Goal: Task Accomplishment & Management: Complete application form

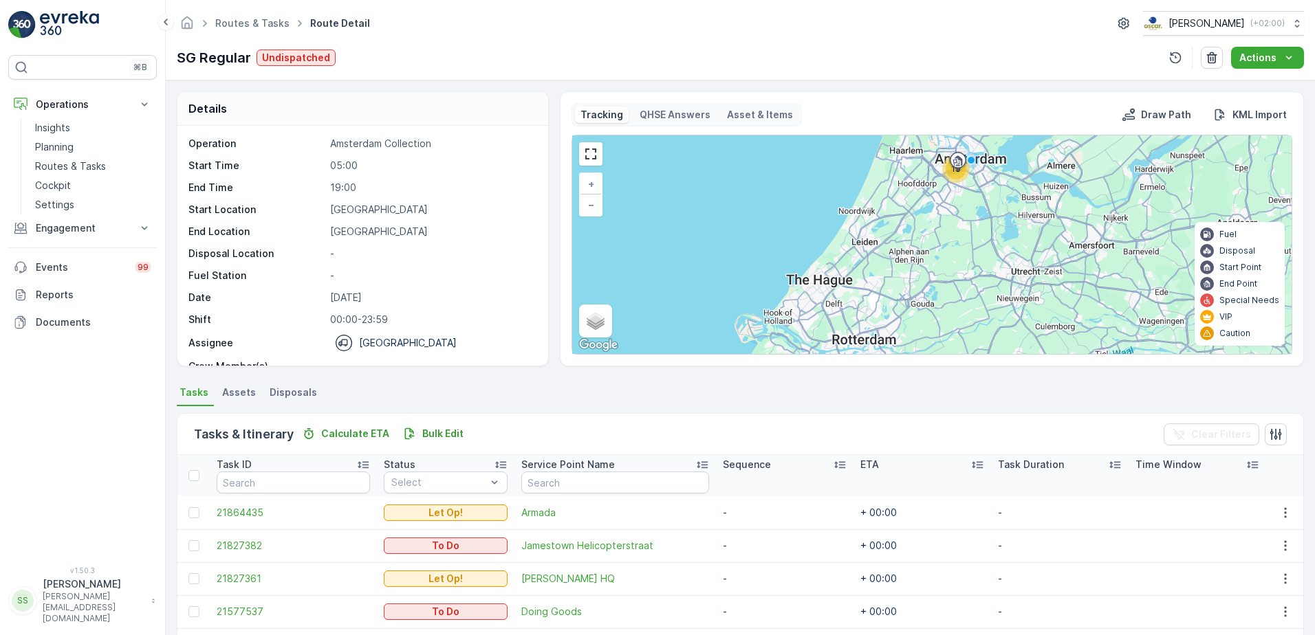
scroll to position [43, 0]
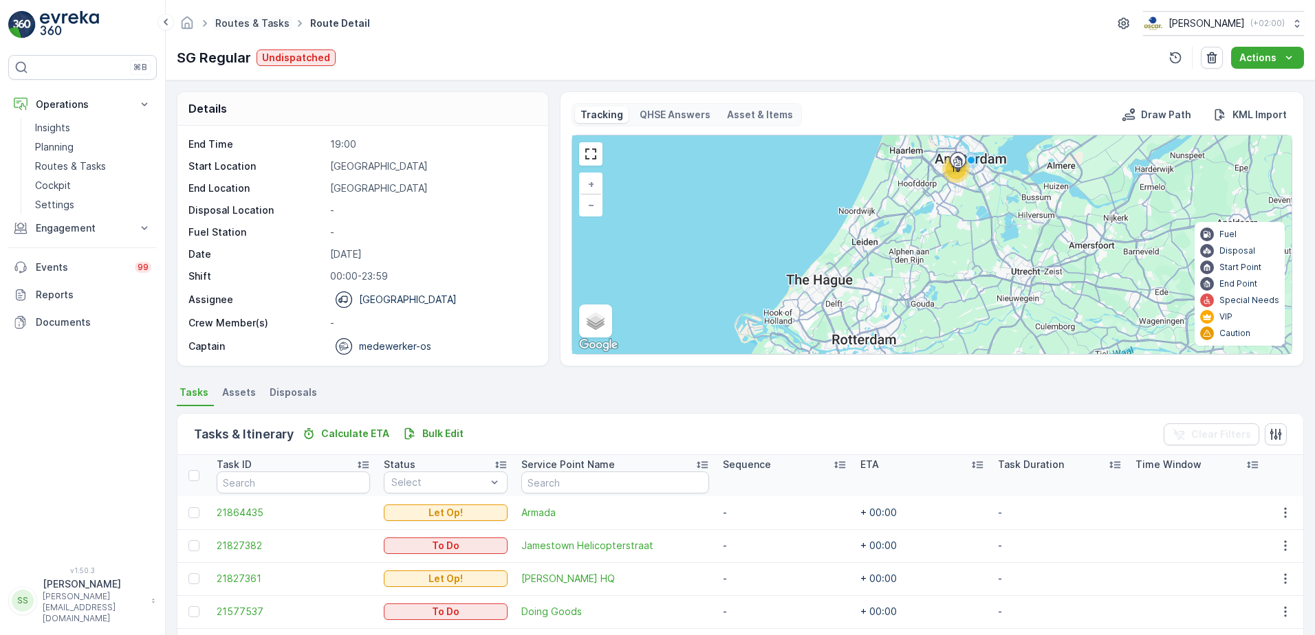
click at [264, 24] on link "Routes & Tasks" at bounding box center [252, 23] width 74 height 12
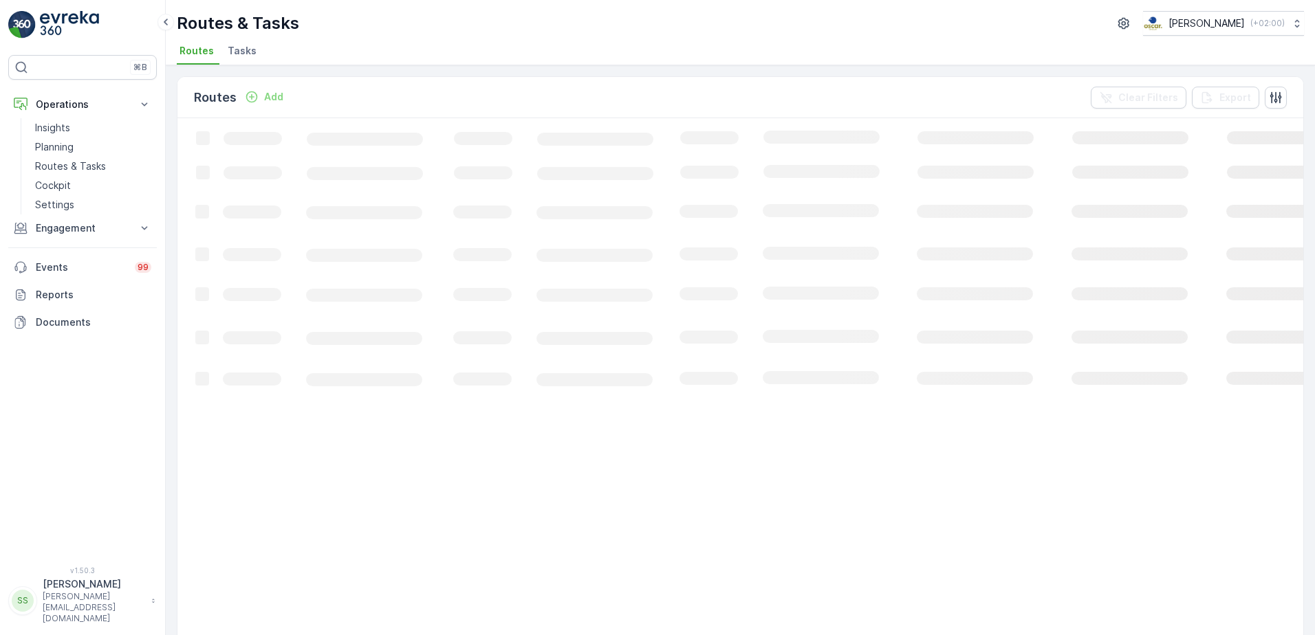
click at [407, 88] on div "Routes Add Clear Filters Export" at bounding box center [740, 97] width 1126 height 41
click at [331, 89] on div "Routes Add Clear Filters Export" at bounding box center [740, 97] width 1126 height 41
click at [321, 92] on div "Routes Add Clear Filters Export" at bounding box center [740, 97] width 1126 height 41
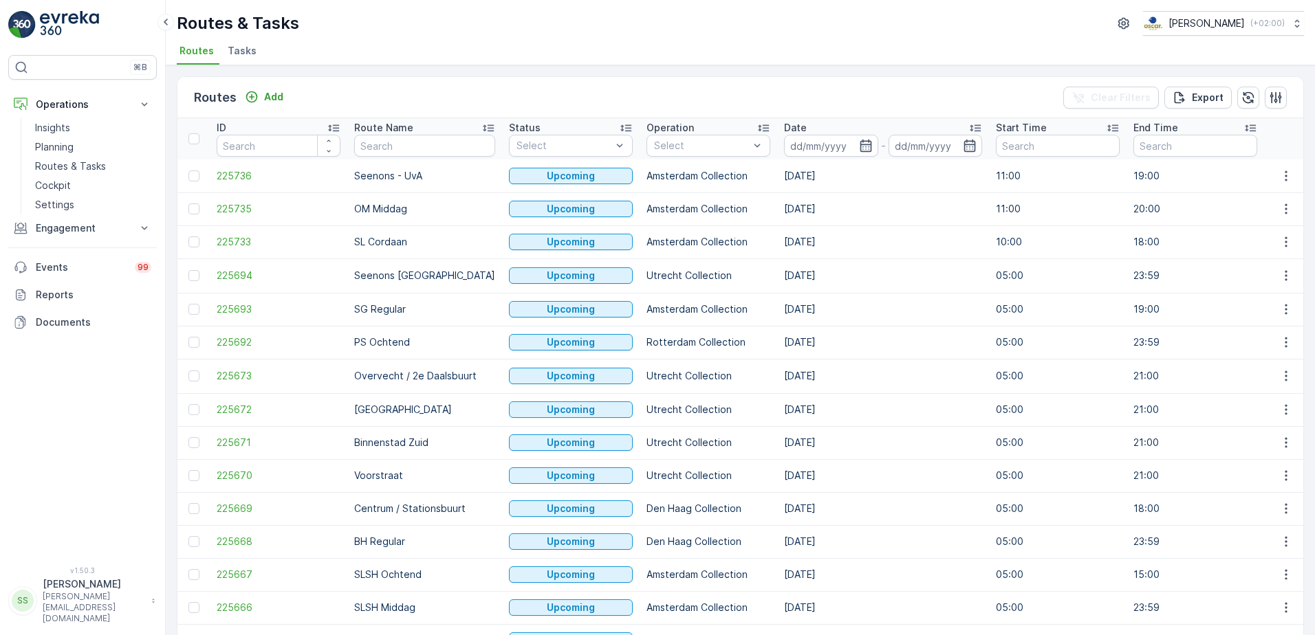
click at [241, 53] on span "Tasks" at bounding box center [242, 51] width 29 height 14
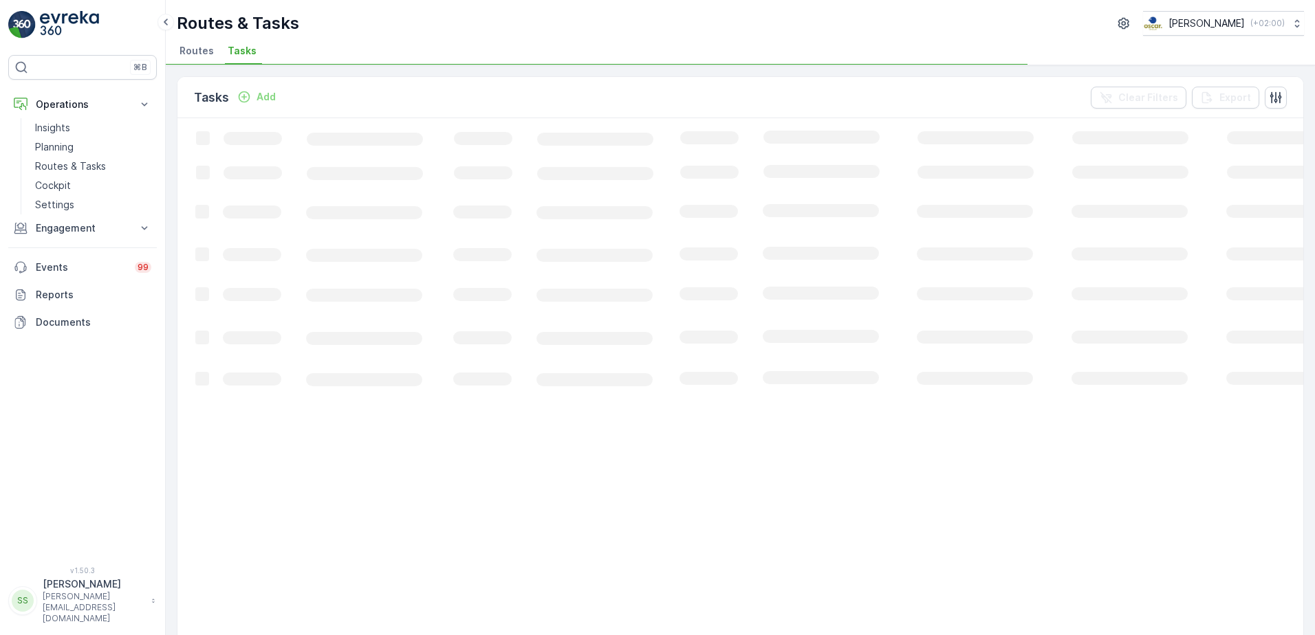
click at [322, 87] on div "Tasks Add Clear Filters Export" at bounding box center [740, 97] width 1126 height 41
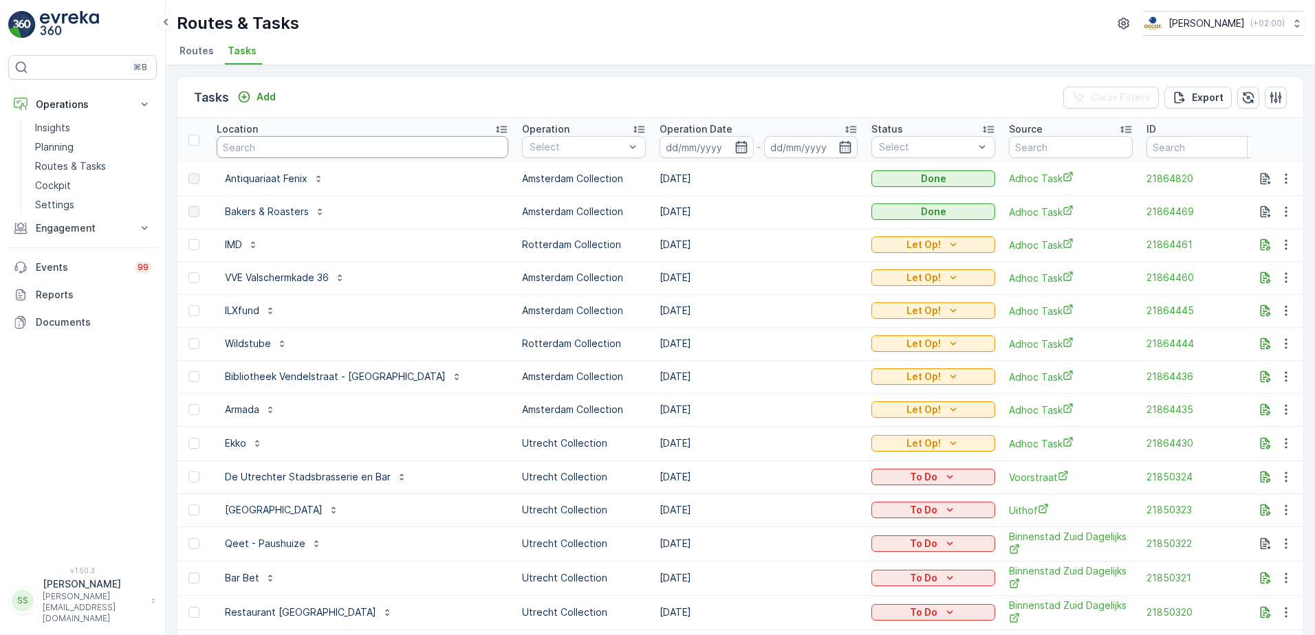
click at [258, 144] on input "text" at bounding box center [363, 147] width 292 height 22
type input "regenb"
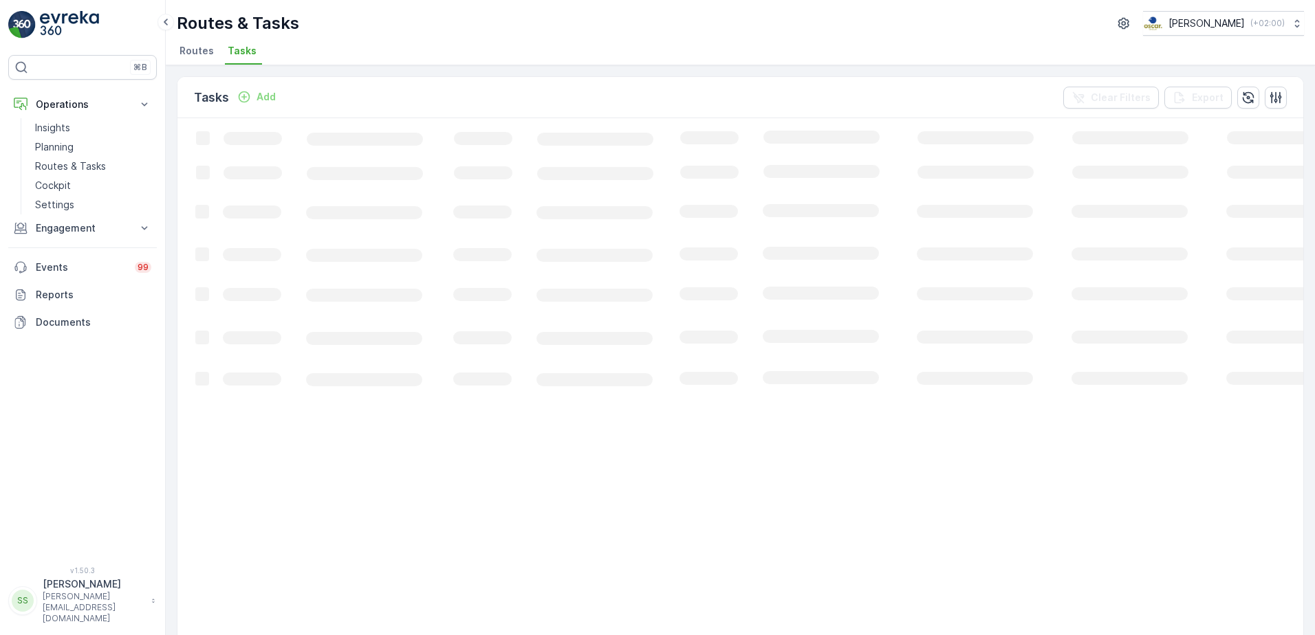
click at [681, 98] on div "Tasks Add Clear Filters Export" at bounding box center [740, 97] width 1126 height 41
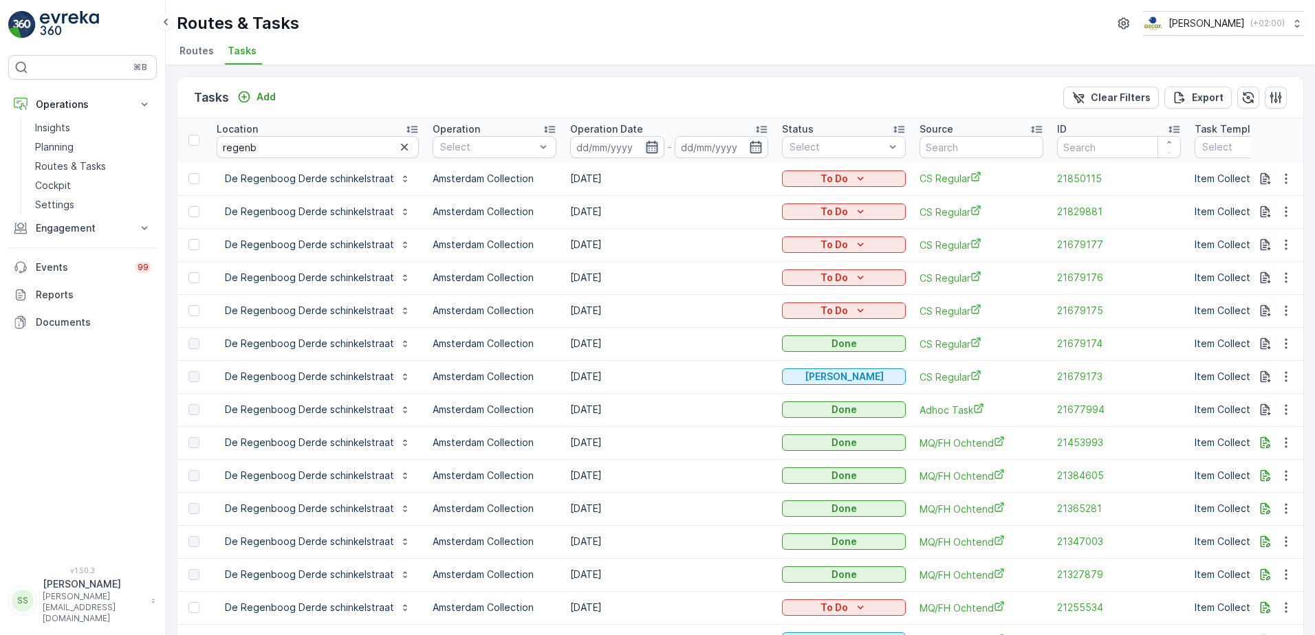
click at [646, 149] on icon "button" at bounding box center [652, 147] width 12 height 12
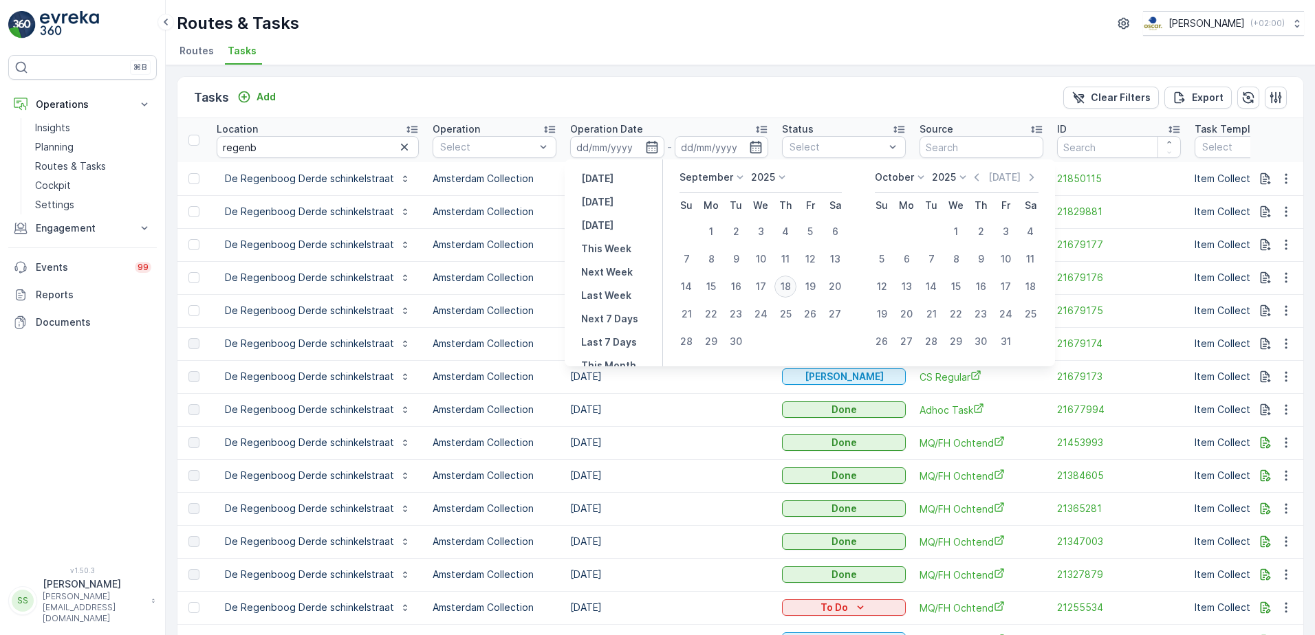
click at [787, 285] on div "18" at bounding box center [785, 287] width 22 height 22
type input "[DATE]"
click at [742, 96] on div "Tasks Add Clear Filters Export" at bounding box center [740, 97] width 1126 height 41
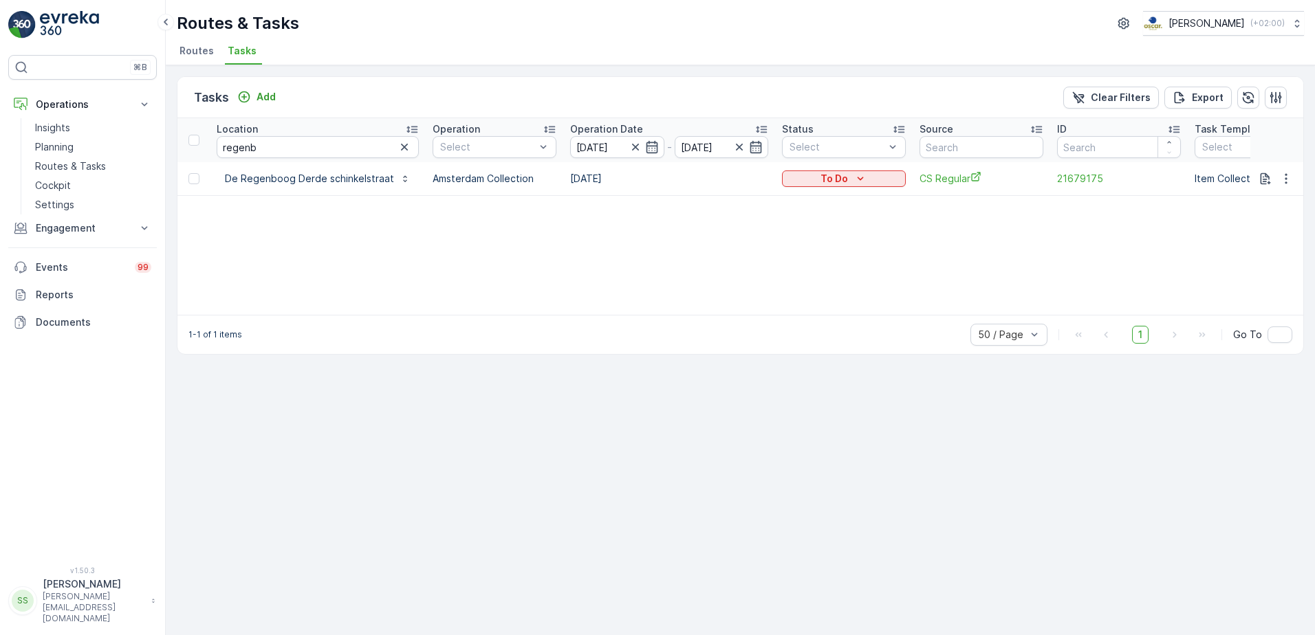
click at [534, 234] on div "Location regenb Operation Select Operation Date [DATE] - [DATE] Status Select S…" at bounding box center [740, 216] width 1126 height 197
click at [932, 231] on div "Location regenb Operation Select Operation Date [DATE] - [DATE] Status Select S…" at bounding box center [740, 216] width 1126 height 197
click at [923, 211] on div "Location regenb Operation Select Operation Date [DATE] - [DATE] Status Select S…" at bounding box center [740, 216] width 1126 height 197
click at [1067, 237] on div "Location regenb Operation Select Operation Date [DATE] - [DATE] Status Select S…" at bounding box center [740, 216] width 1126 height 197
click at [890, 97] on div "Tasks Add Clear Filters Export" at bounding box center [740, 97] width 1126 height 41
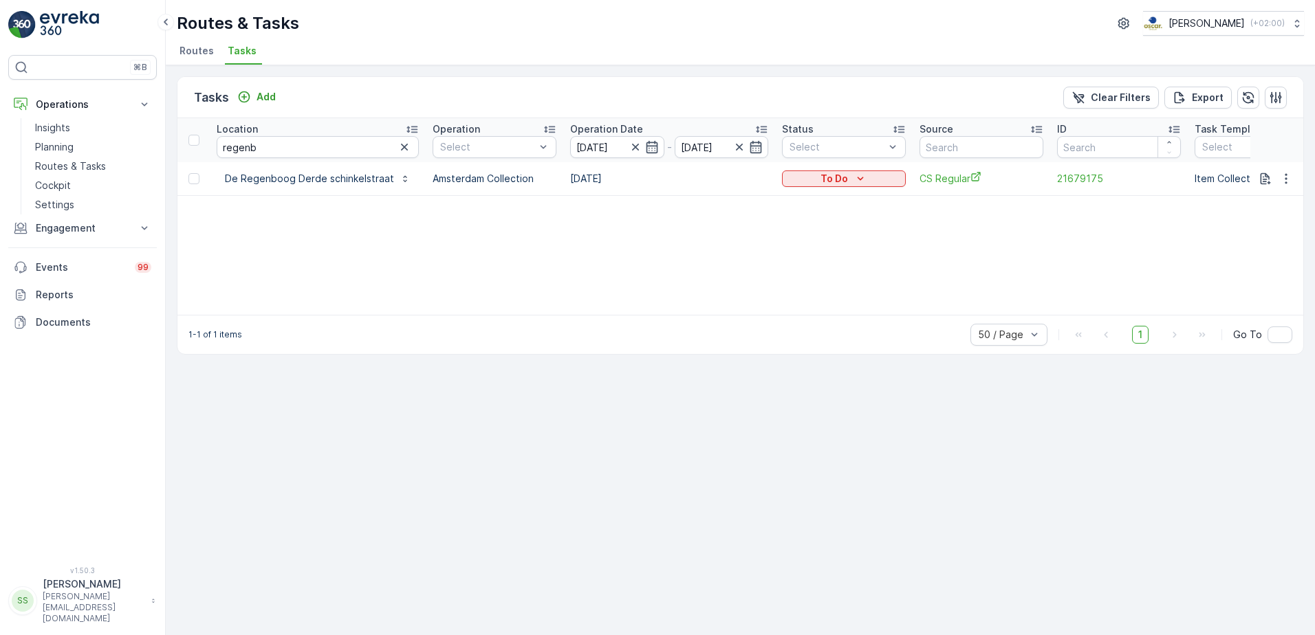
click at [926, 239] on div "Location regenb Operation Select Operation Date [DATE] - [DATE] Status Select S…" at bounding box center [740, 216] width 1126 height 197
click at [783, 282] on div "Location regenb Operation Select Operation Date [DATE] - [DATE] Status Select S…" at bounding box center [740, 216] width 1126 height 197
click at [345, 96] on div "Tasks Add Clear Filters Export" at bounding box center [740, 97] width 1126 height 41
click at [294, 246] on div "Location regenb Operation Select Operation Date [DATE] - [DATE] Status Select S…" at bounding box center [740, 216] width 1126 height 197
click at [337, 96] on div "Tasks Add Clear Filters Export" at bounding box center [740, 97] width 1126 height 41
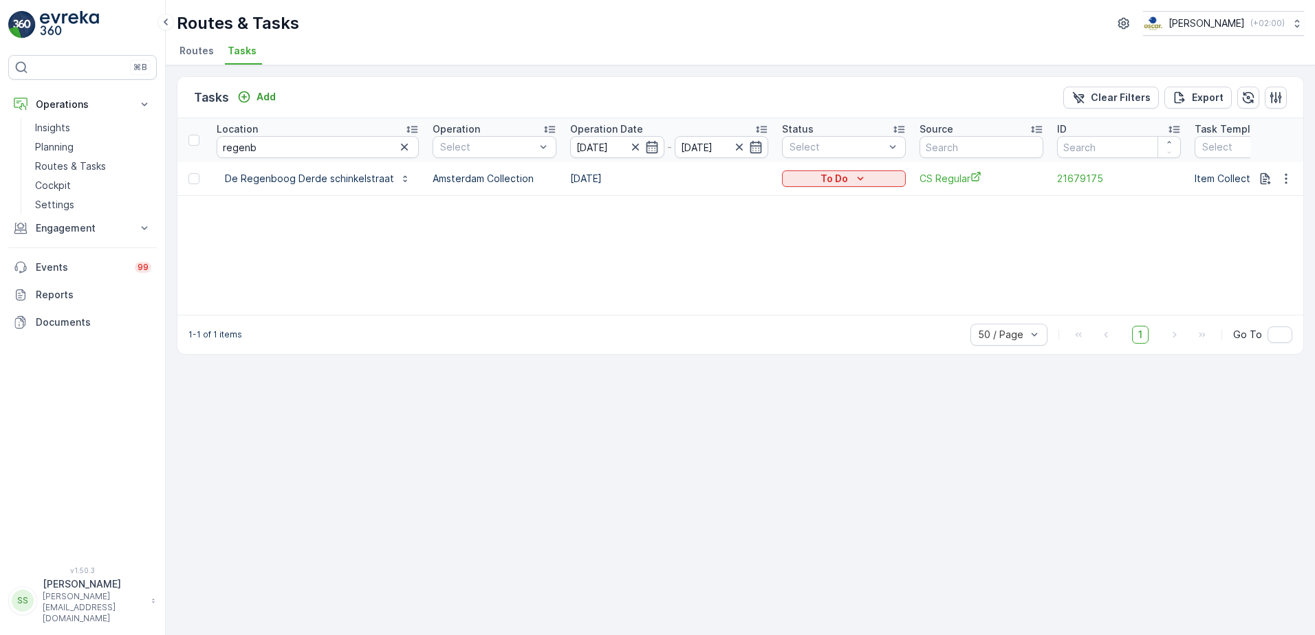
click at [889, 76] on div "Tasks Add Clear Filters Export Location regenb Operation Select Operation Date …" at bounding box center [740, 350] width 1149 height 570
click at [671, 91] on div "Tasks Add Clear Filters Export" at bounding box center [740, 97] width 1126 height 41
click at [319, 98] on div "Tasks Add Clear Filters Export" at bounding box center [740, 97] width 1126 height 41
click at [595, 177] on td "[DATE]" at bounding box center [669, 178] width 212 height 33
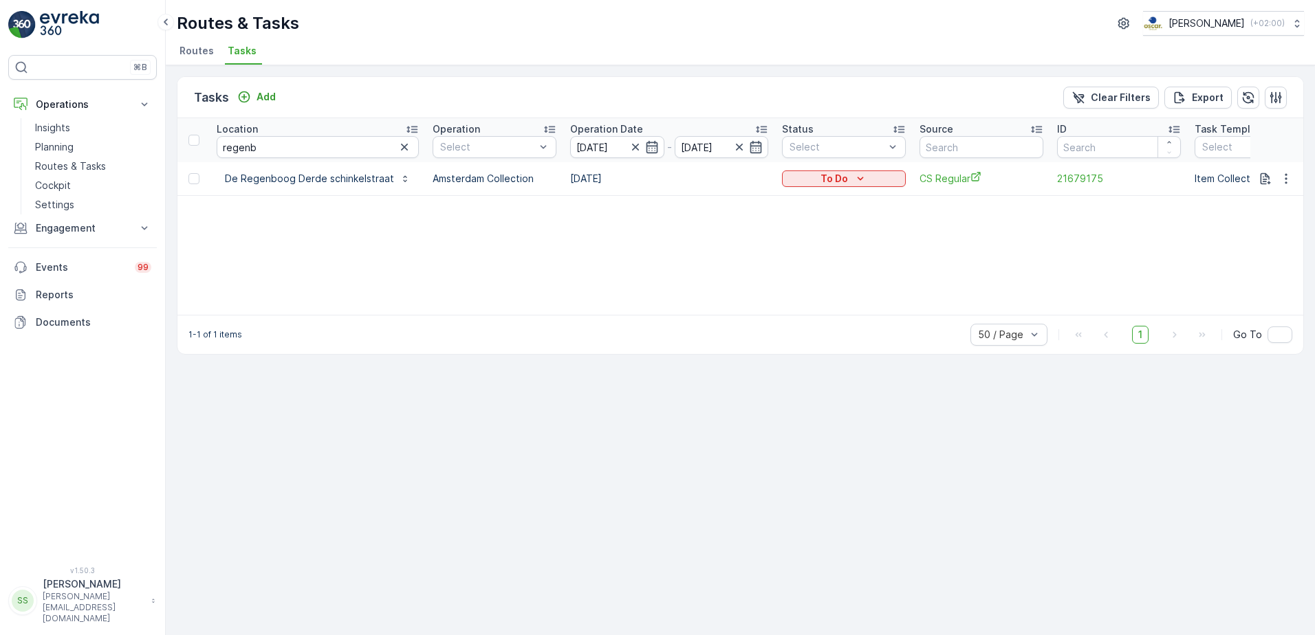
drag, startPoint x: 595, startPoint y: 177, endPoint x: 679, endPoint y: 221, distance: 94.7
click at [680, 221] on div "Location regenb Operation Select Operation Date [DATE] - [DATE] Status Select S…" at bounding box center [740, 216] width 1126 height 197
click at [582, 177] on td "[DATE]" at bounding box center [669, 178] width 212 height 33
drag, startPoint x: 582, startPoint y: 177, endPoint x: 585, endPoint y: 274, distance: 97.7
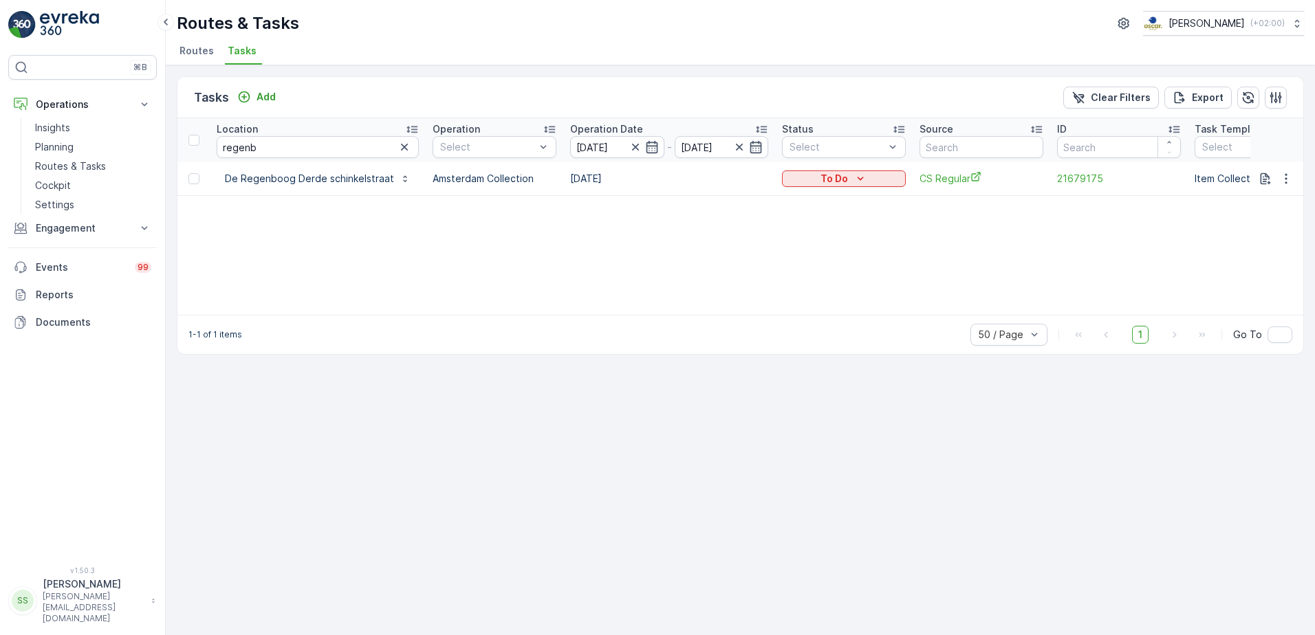
click at [602, 281] on div "Location regenb Operation Select Operation Date [DATE] - [DATE] Status Select S…" at bounding box center [740, 216] width 1126 height 197
click at [593, 175] on td "[DATE]" at bounding box center [669, 178] width 212 height 33
drag, startPoint x: 593, startPoint y: 175, endPoint x: 609, endPoint y: 237, distance: 64.5
click at [609, 237] on div "Location regenb Operation Select Operation Date [DATE] - [DATE] Status Select S…" at bounding box center [740, 216] width 1126 height 197
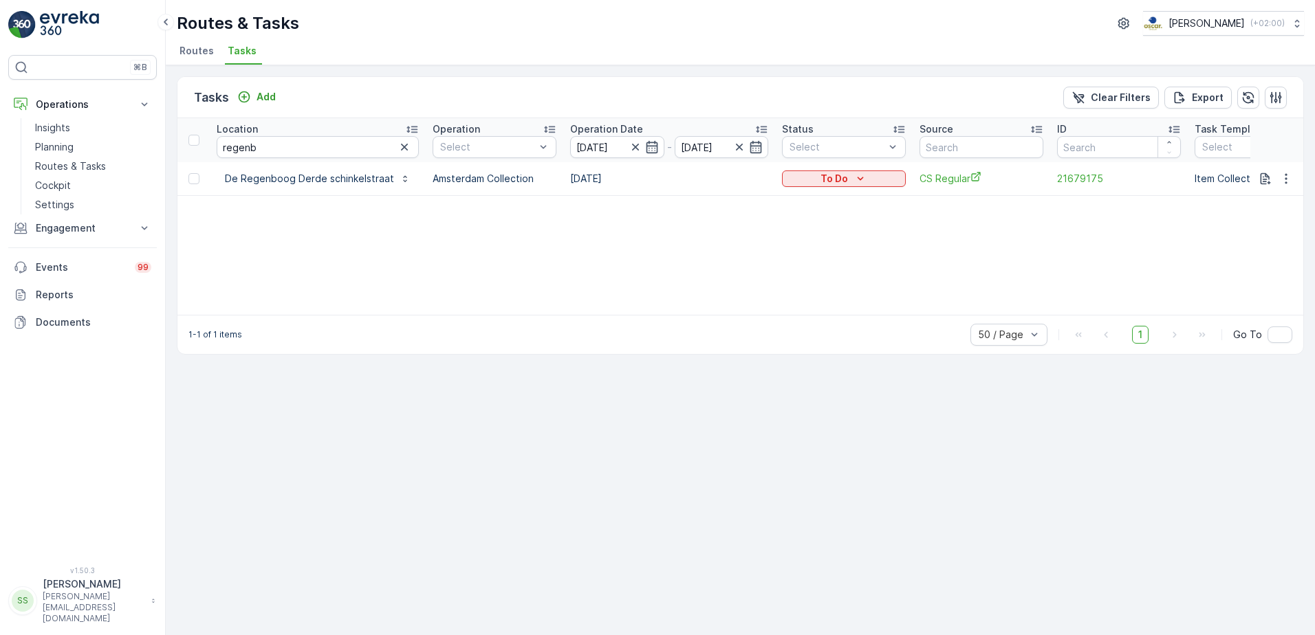
click at [585, 177] on td "[DATE]" at bounding box center [669, 178] width 212 height 33
drag, startPoint x: 585, startPoint y: 177, endPoint x: 510, endPoint y: 177, distance: 75.0
click at [630, 232] on div "Location regenb Operation Select Operation Date [DATE] - [DATE] Status Select S…" at bounding box center [740, 216] width 1126 height 197
click at [735, 265] on div "Location regenb Operation Select Operation Date [DATE] - [DATE] Status Select S…" at bounding box center [740, 216] width 1126 height 197
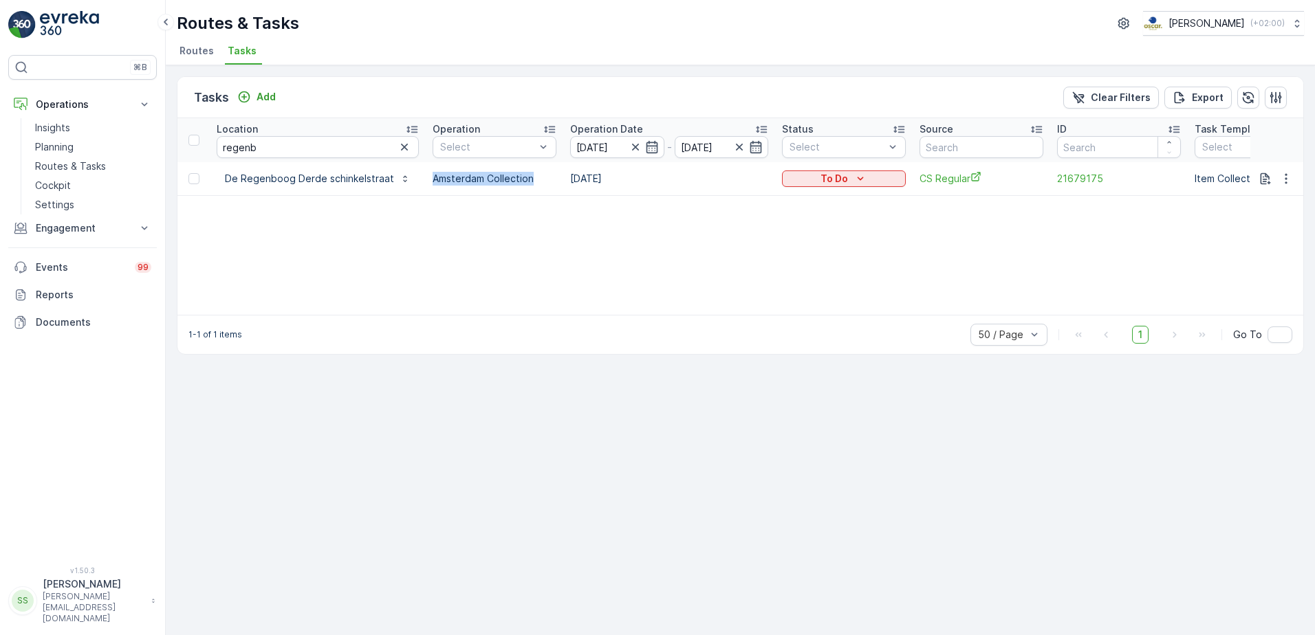
drag, startPoint x: 512, startPoint y: 179, endPoint x: 423, endPoint y: 179, distance: 88.7
click at [426, 179] on td "Amsterdam Collection" at bounding box center [495, 178] width 138 height 33
drag, startPoint x: 423, startPoint y: 179, endPoint x: 435, endPoint y: 227, distance: 49.0
click at [435, 227] on div "Location regenb Operation Select Operation Date [DATE] - [DATE] Status Select S…" at bounding box center [740, 216] width 1126 height 197
drag, startPoint x: 285, startPoint y: 98, endPoint x: 187, endPoint y: 98, distance: 97.7
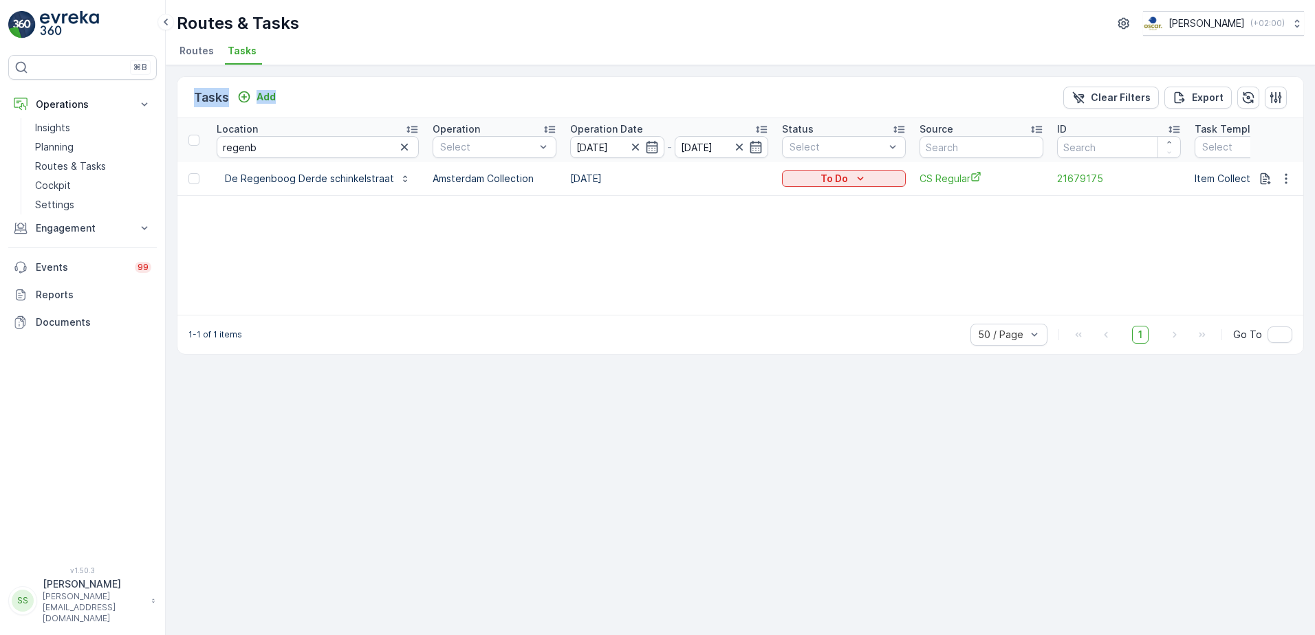
click at [187, 98] on div "Tasks Add Clear Filters Export" at bounding box center [740, 97] width 1126 height 41
drag, startPoint x: 187, startPoint y: 98, endPoint x: 180, endPoint y: 97, distance: 7.0
click at [180, 97] on div "Tasks Add Clear Filters Export" at bounding box center [740, 97] width 1126 height 41
drag, startPoint x: 304, startPoint y: 101, endPoint x: 185, endPoint y: 105, distance: 119.0
click at [185, 105] on div "Tasks Add Clear Filters Export" at bounding box center [740, 97] width 1126 height 41
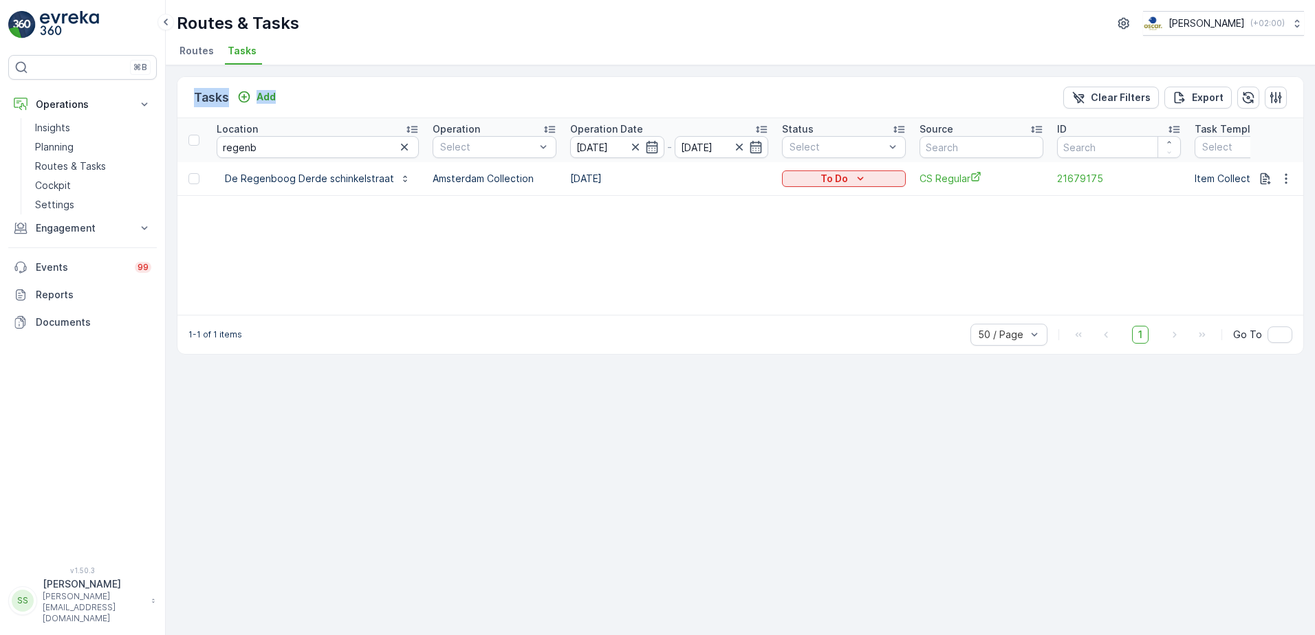
drag, startPoint x: 185, startPoint y: 105, endPoint x: 180, endPoint y: 94, distance: 12.0
click at [180, 94] on div "Tasks Add Clear Filters Export" at bounding box center [740, 97] width 1126 height 41
click at [950, 230] on div "Location regenb Operation Select Operation Date [DATE] - [DATE] Status Select S…" at bounding box center [740, 216] width 1126 height 197
drag, startPoint x: 311, startPoint y: 90, endPoint x: 186, endPoint y: 97, distance: 125.3
click at [186, 97] on div "Tasks Add Clear Filters Export" at bounding box center [740, 97] width 1126 height 41
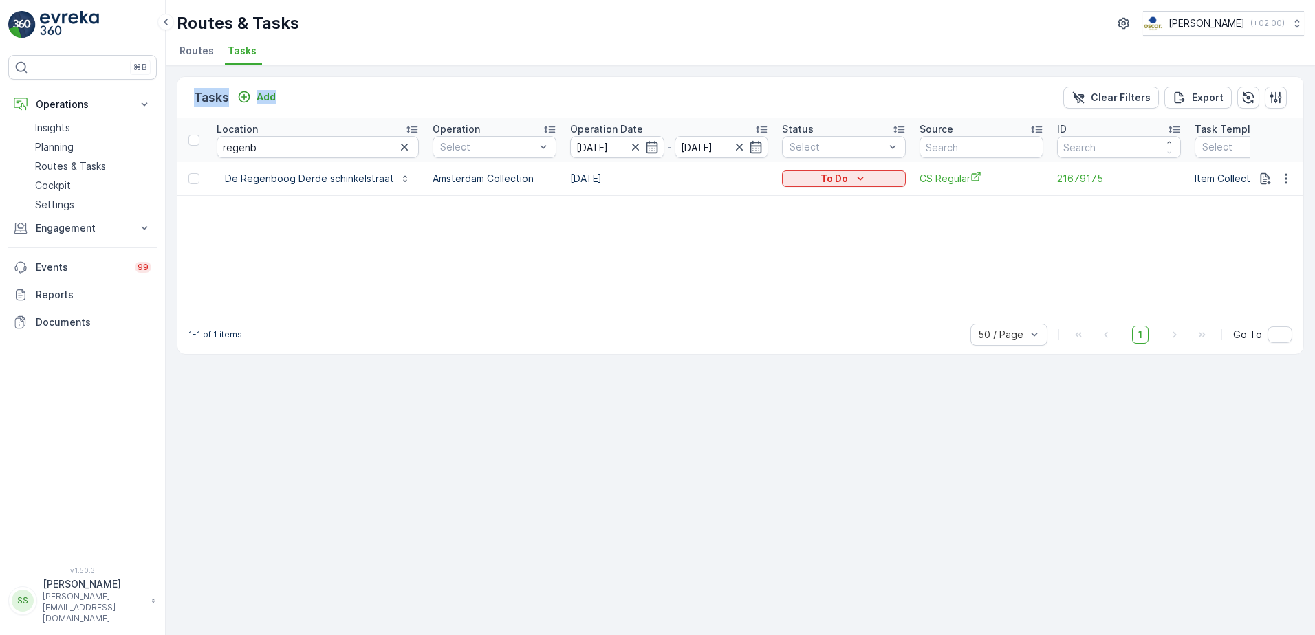
drag, startPoint x: 186, startPoint y: 97, endPoint x: 178, endPoint y: 99, distance: 7.8
click at [178, 99] on div "Tasks Add Clear Filters Export" at bounding box center [740, 97] width 1126 height 41
click at [716, 212] on div "Location regenb Operation Select Operation Date [DATE] - [DATE] Status Select S…" at bounding box center [740, 216] width 1126 height 197
drag, startPoint x: 314, startPoint y: 91, endPoint x: 306, endPoint y: 91, distance: 8.3
click at [314, 91] on div "Tasks Add Clear Filters Export" at bounding box center [740, 97] width 1126 height 41
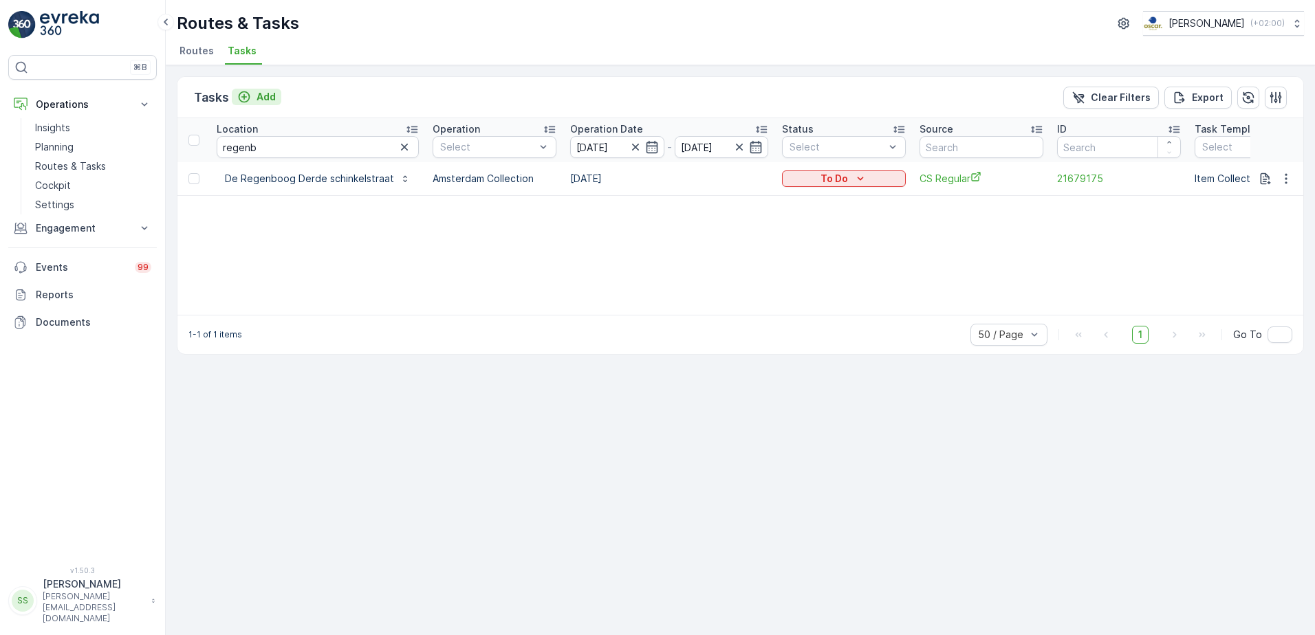
click at [263, 91] on p "Add" at bounding box center [266, 97] width 19 height 14
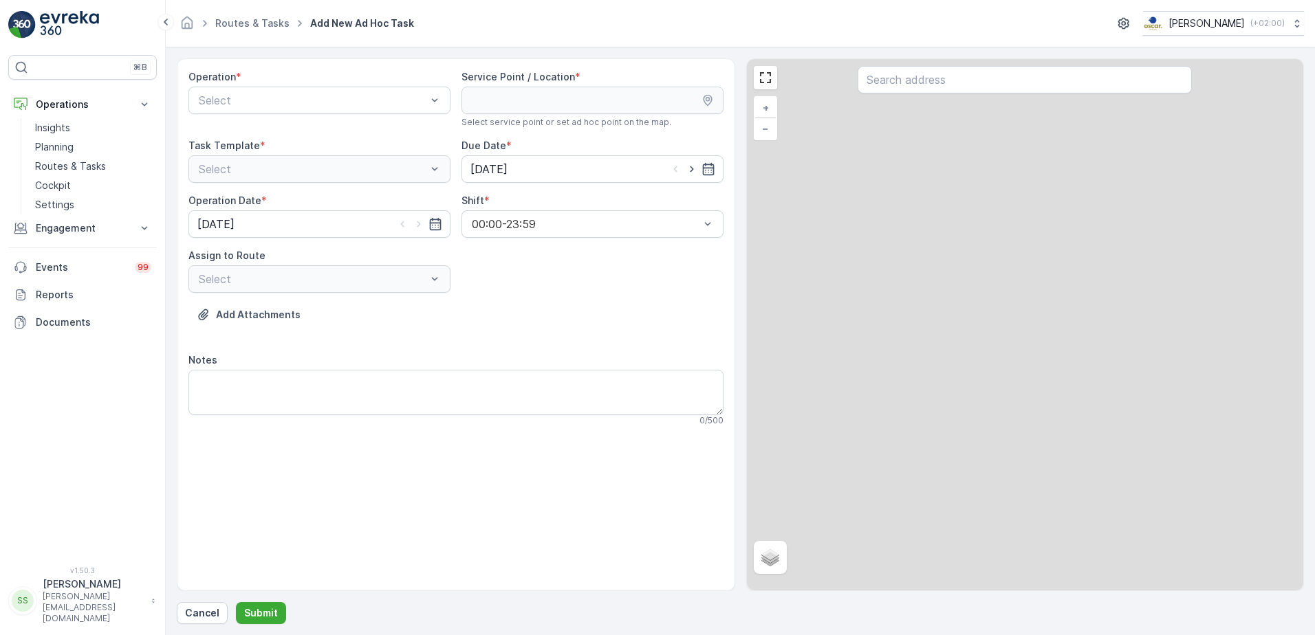
click at [439, 29] on div "Routes & Tasks Add New Ad Hoc Task [PERSON_NAME] ( +02:00 )" at bounding box center [740, 23] width 1127 height 25
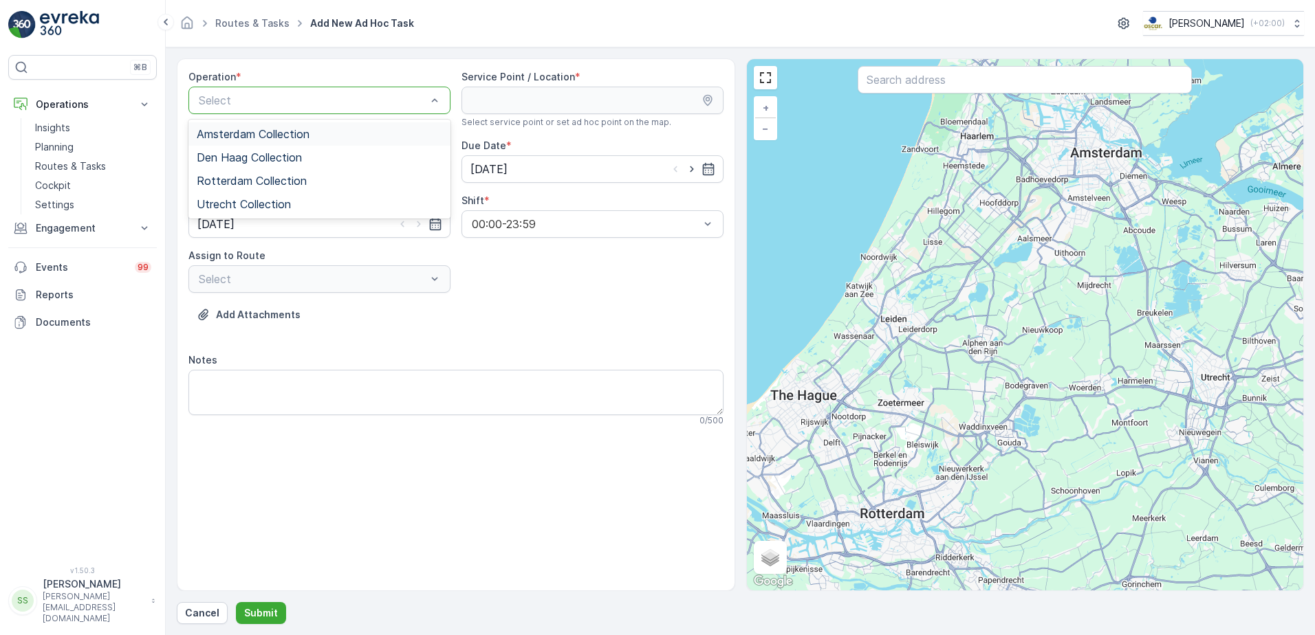
click at [239, 135] on span "Amsterdam Collection" at bounding box center [253, 134] width 113 height 12
click at [587, 296] on div "Operation * option Amsterdam Collection, selected. Amsterdam Collection Service…" at bounding box center [455, 253] width 535 height 367
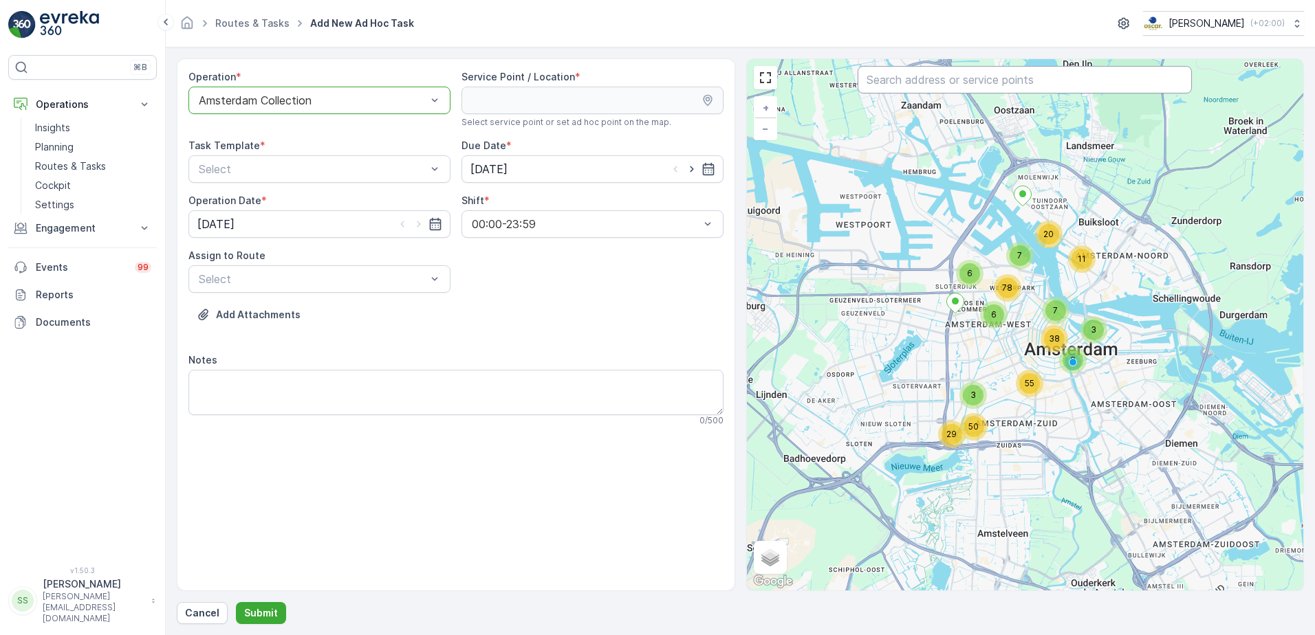
click at [956, 83] on input "text" at bounding box center [1025, 80] width 334 height 28
type input "regen"
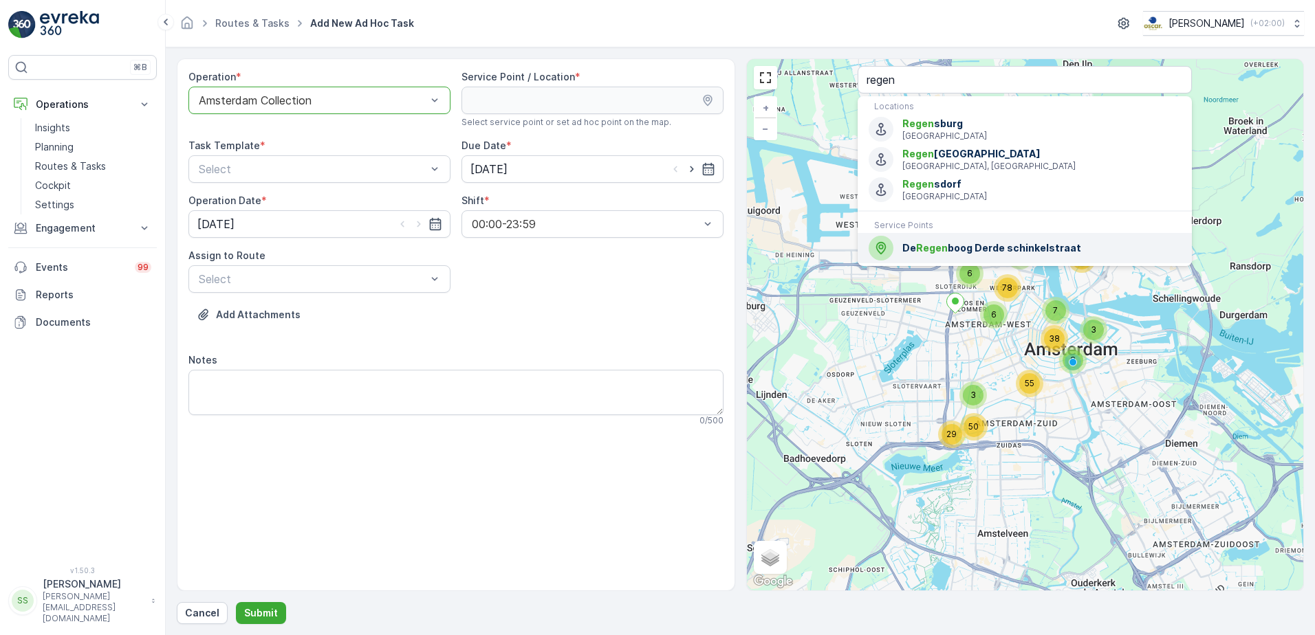
click at [947, 245] on span "De Regen boog Derde schinkelstraat" at bounding box center [1041, 248] width 279 height 14
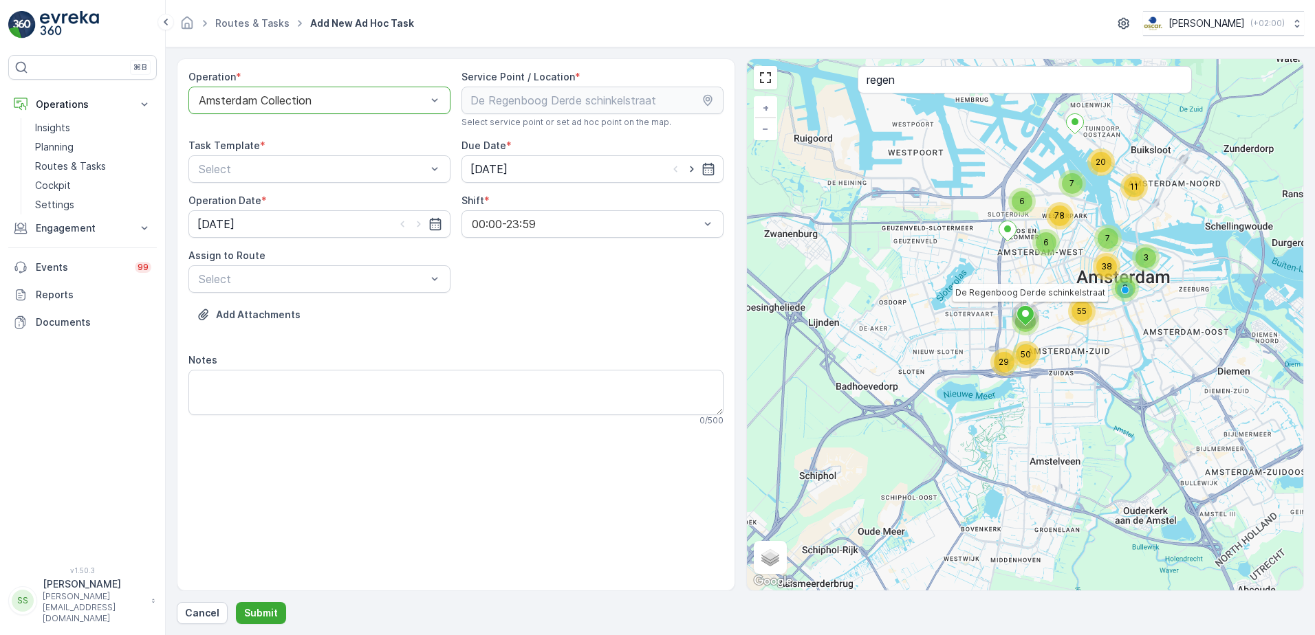
click at [638, 299] on div "Operation * option Amsterdam Collection, selected. Amsterdam Collection Service…" at bounding box center [455, 253] width 535 height 367
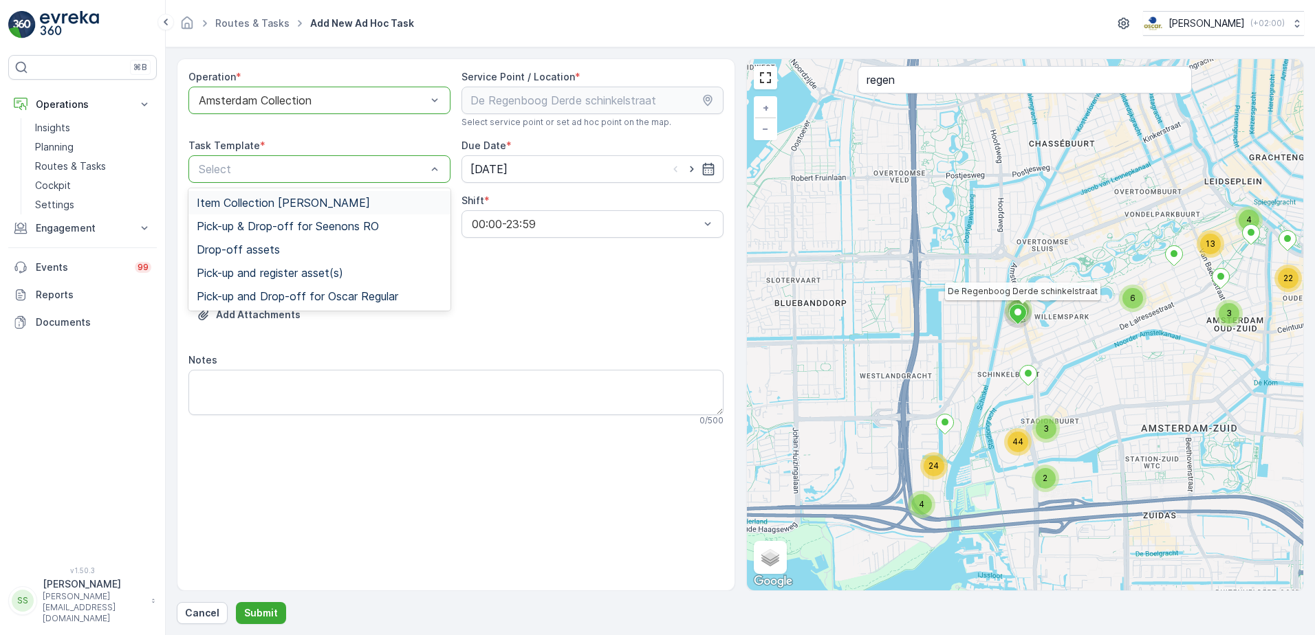
click at [232, 208] on span "Item Collection [PERSON_NAME]" at bounding box center [283, 203] width 173 height 12
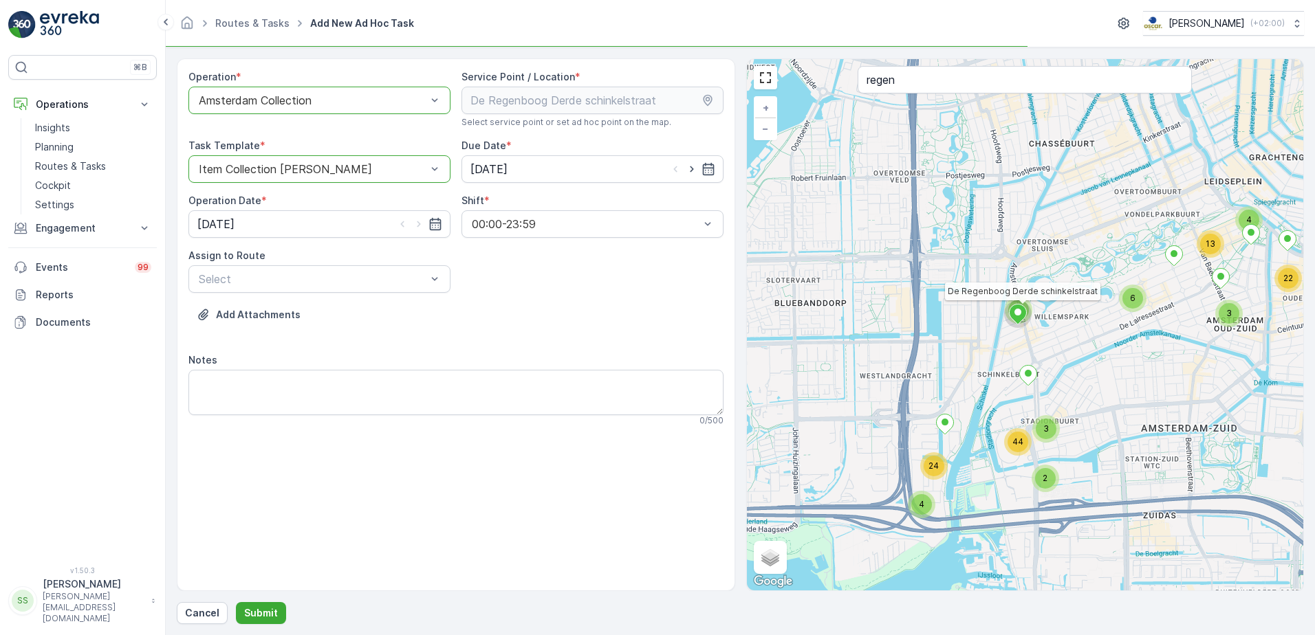
click at [560, 334] on div "Add Attachments" at bounding box center [455, 323] width 535 height 39
click at [691, 168] on icon "button" at bounding box center [692, 169] width 14 height 14
type input "[DATE]"
click at [415, 223] on icon "button" at bounding box center [419, 224] width 14 height 14
type input "[DATE]"
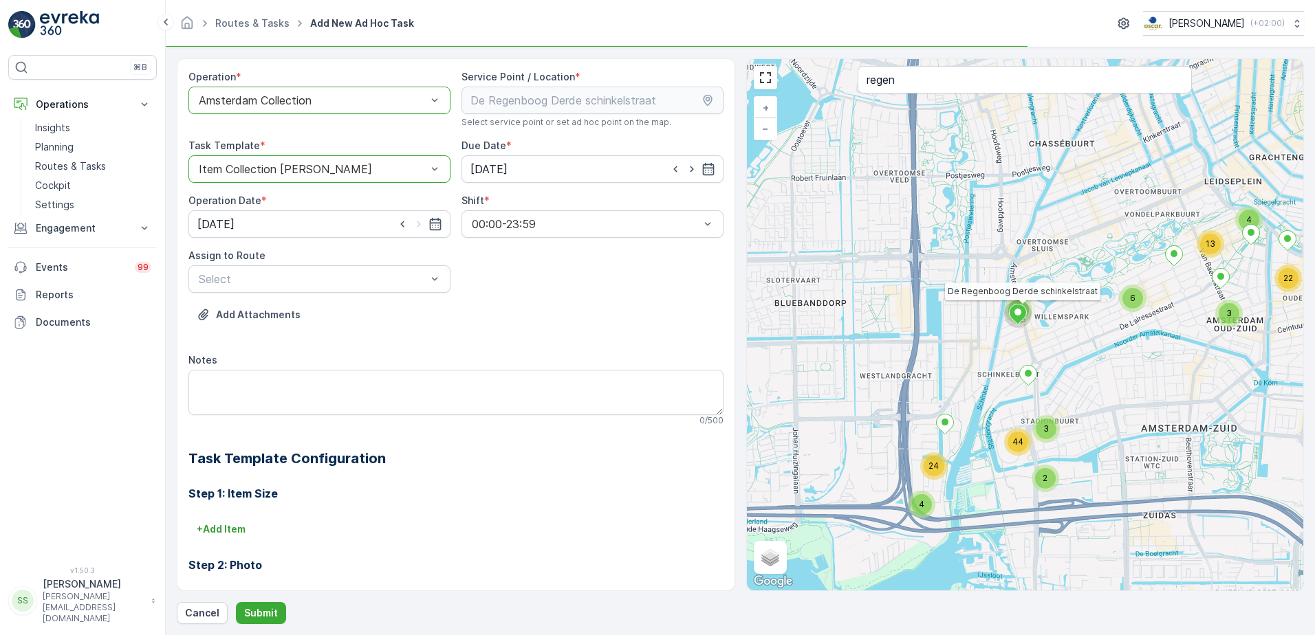
click at [570, 289] on div "Operation * option Amsterdam Collection, selected. Amsterdam Collection Service…" at bounding box center [455, 411] width 535 height 682
click at [371, 309] on div "Add Attachments" at bounding box center [455, 323] width 535 height 39
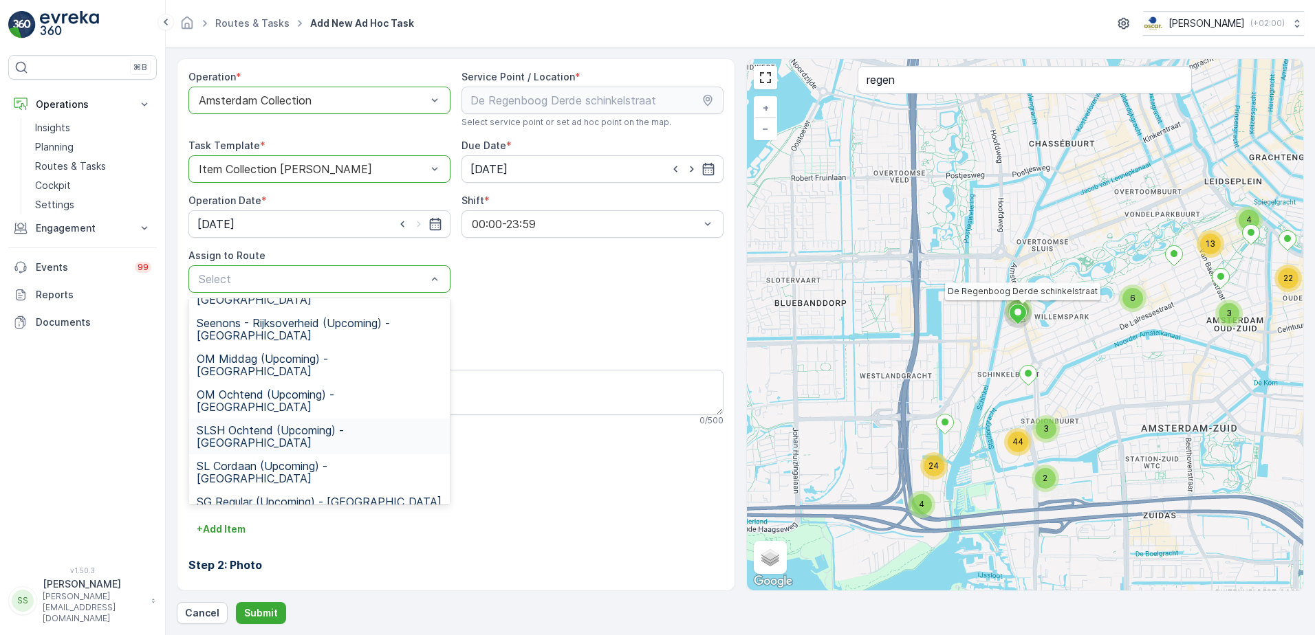
scroll to position [256, 0]
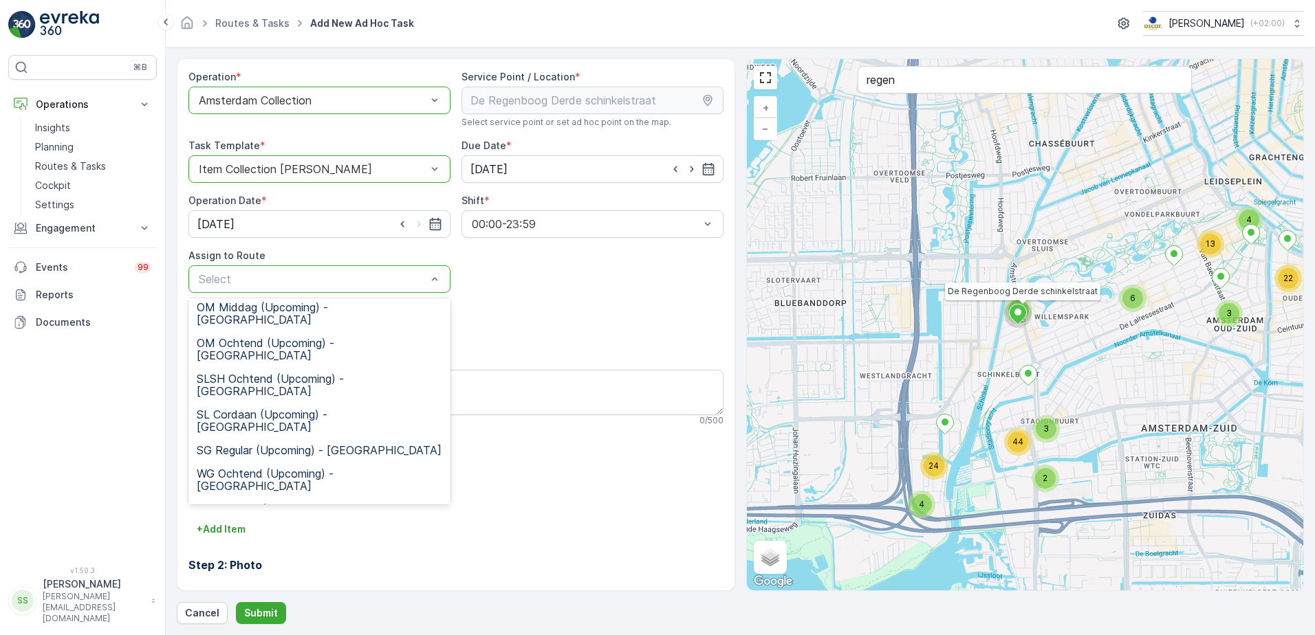
click at [232, 598] on span "CS Regular (Upcoming) - [GEOGRAPHIC_DATA]" at bounding box center [319, 604] width 244 height 12
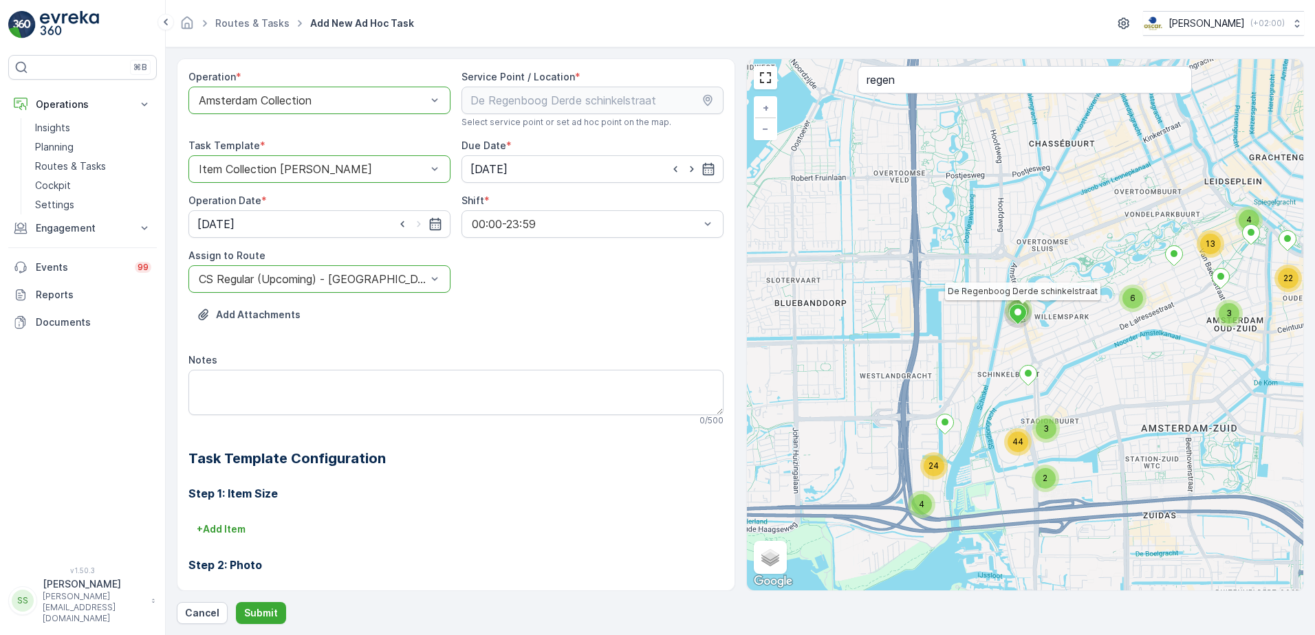
click at [501, 342] on div "Add Attachments" at bounding box center [455, 323] width 535 height 39
click at [270, 381] on textarea "Notes" at bounding box center [455, 392] width 535 height 45
click at [334, 382] on textarea "Graag 5x rollen Rest/PD/Swill 23l meenemen voor de klant" at bounding box center [455, 392] width 535 height 45
type textarea "Graag 5x rollen Rest/PD/Swill23l meenemen voor de klant"
click at [261, 613] on p "Submit" at bounding box center [261, 614] width 34 height 14
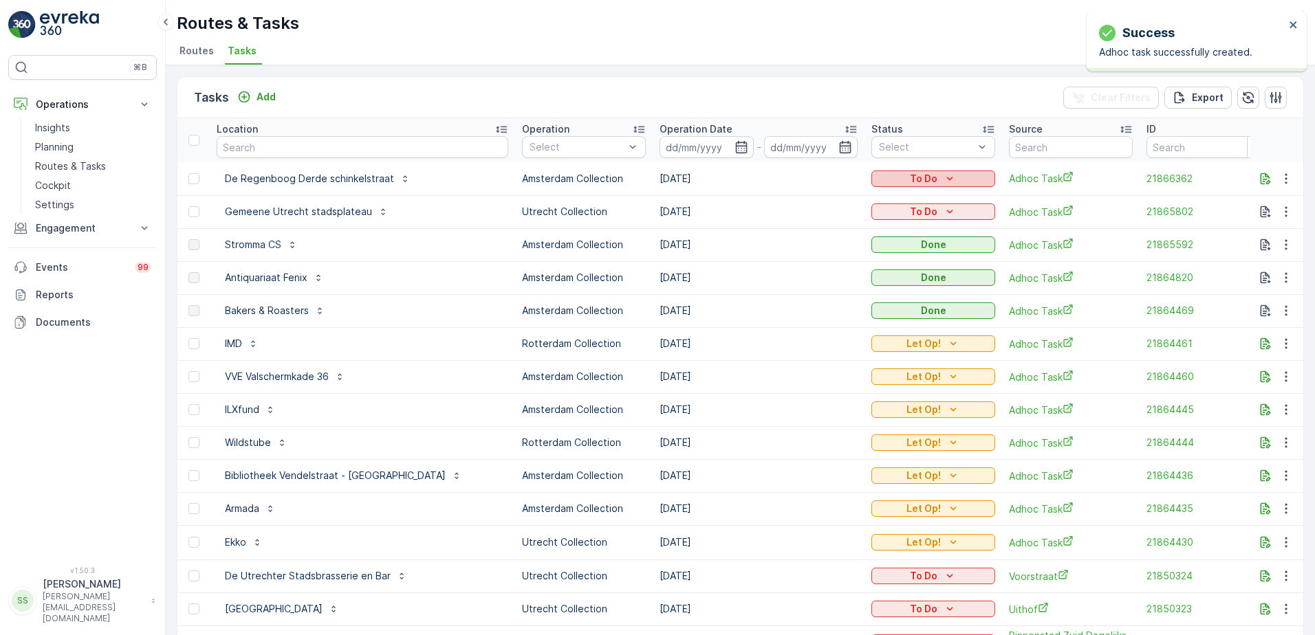
drag, startPoint x: 912, startPoint y: 175, endPoint x: 904, endPoint y: 174, distance: 8.3
click at [911, 175] on div "To Do" at bounding box center [933, 179] width 113 height 14
click at [864, 195] on span "Let Op!" at bounding box center [868, 200] width 34 height 14
click at [435, 85] on div "Tasks Add Clear Filters Export" at bounding box center [740, 97] width 1126 height 41
click at [426, 93] on div "Tasks Add Clear Filters Export" at bounding box center [740, 97] width 1126 height 41
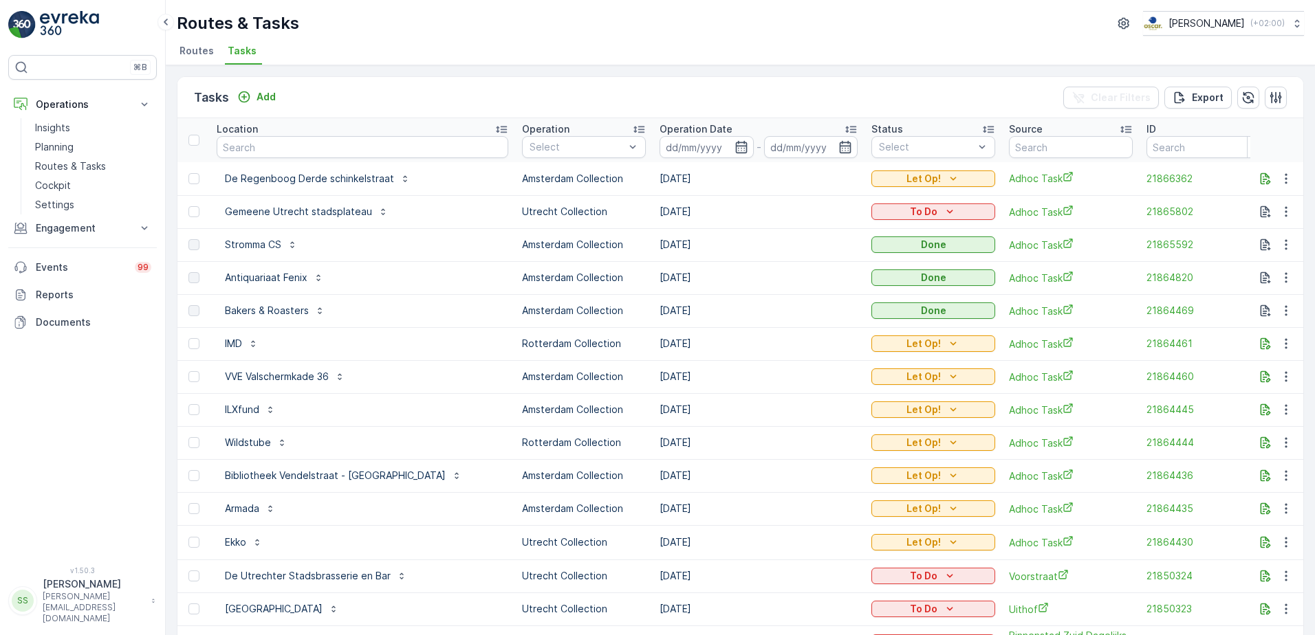
click at [422, 54] on ul "Routes Tasks" at bounding box center [735, 52] width 1116 height 23
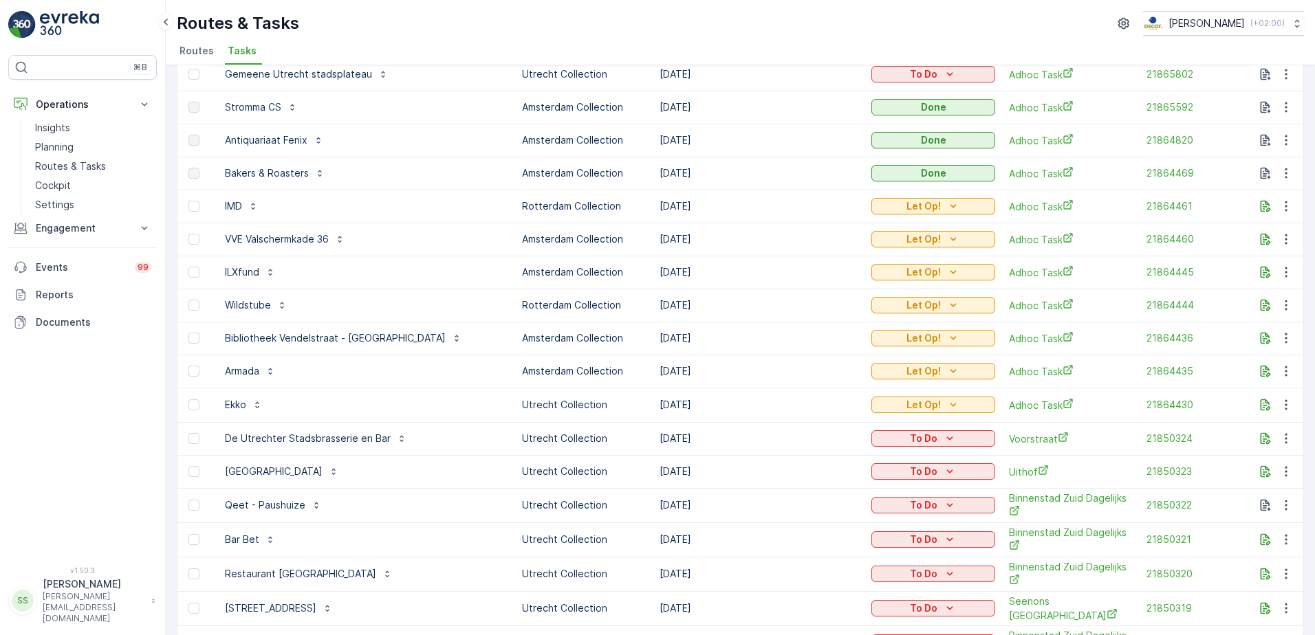
scroll to position [69, 0]
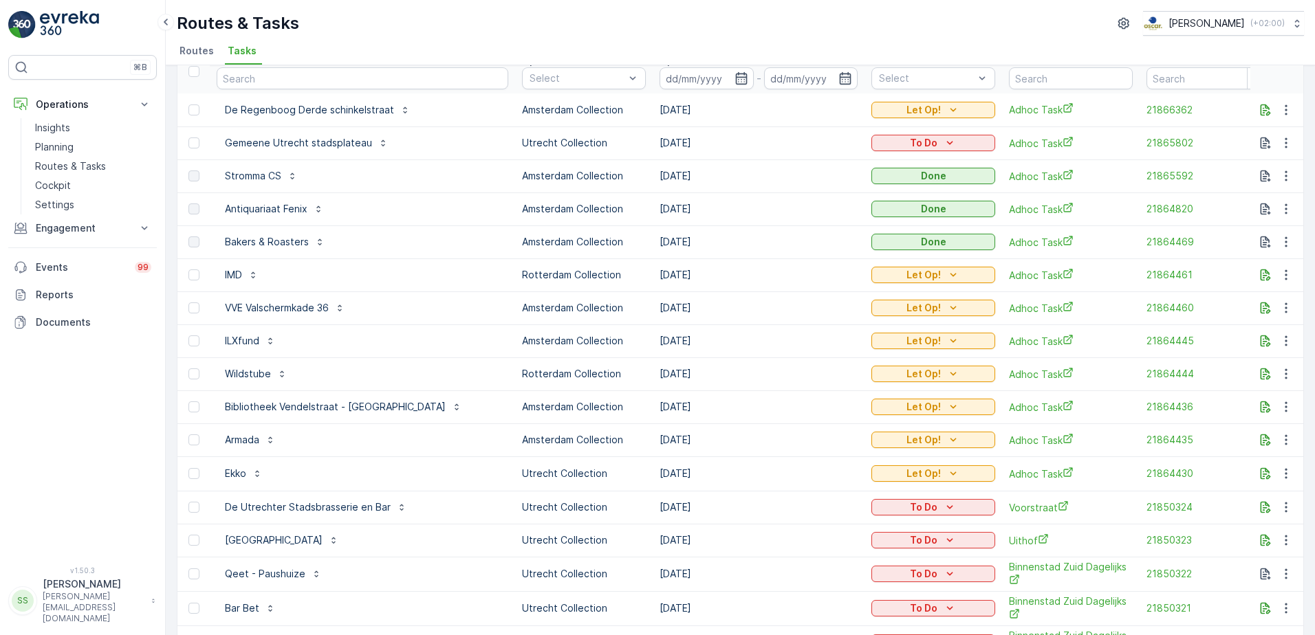
click at [305, 30] on div "Routes & Tasks [PERSON_NAME] ( +02:00 )" at bounding box center [740, 23] width 1127 height 25
click at [194, 50] on span "Routes" at bounding box center [196, 51] width 34 height 14
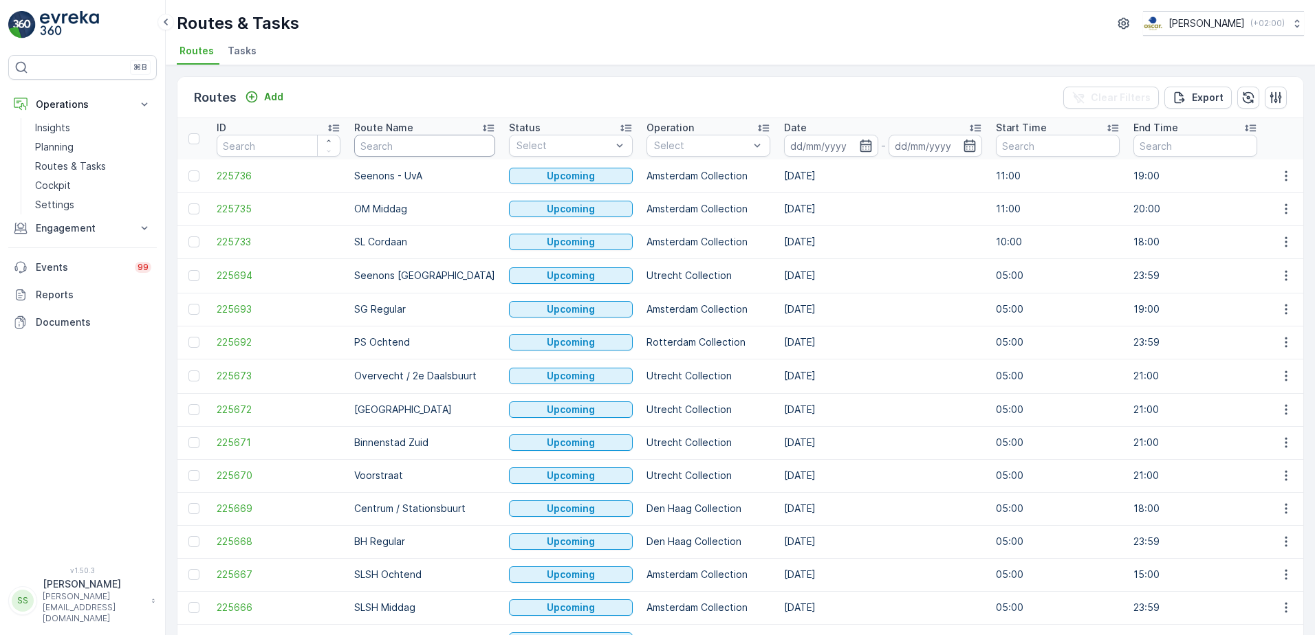
click at [406, 153] on input "text" at bounding box center [424, 146] width 141 height 22
type input "sg"
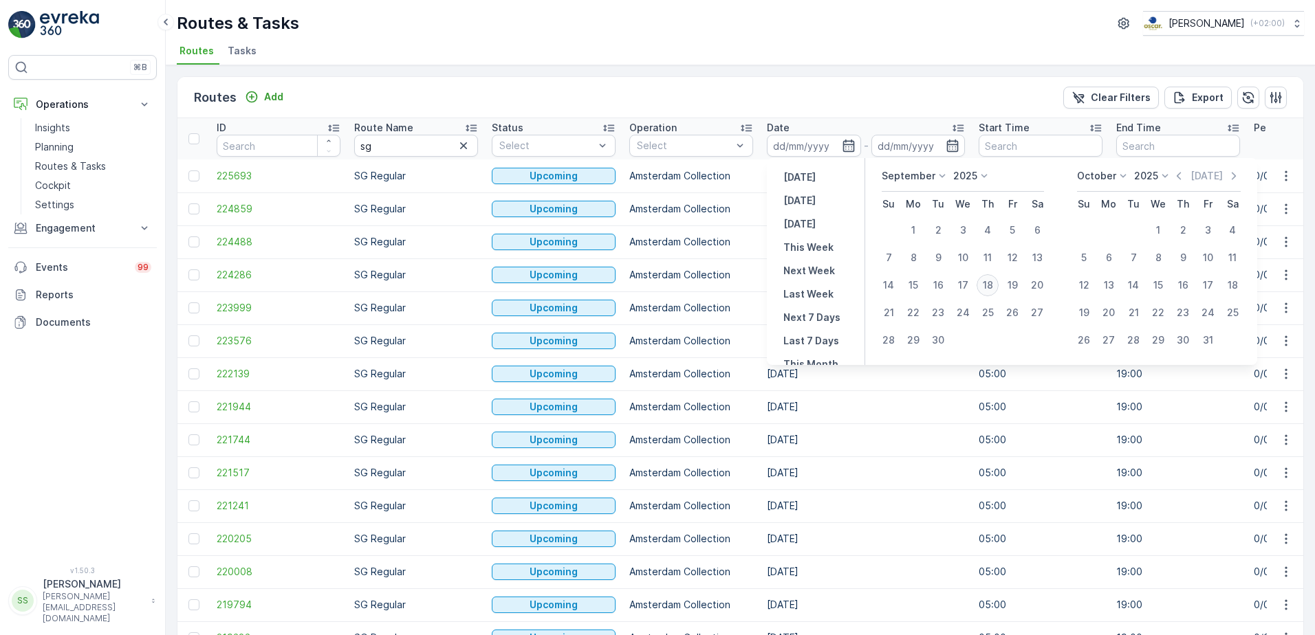
click at [989, 283] on div "18" at bounding box center [987, 285] width 22 height 22
type input "[DATE]"
click at [868, 91] on div "Routes Add Clear Filters Export" at bounding box center [740, 97] width 1126 height 41
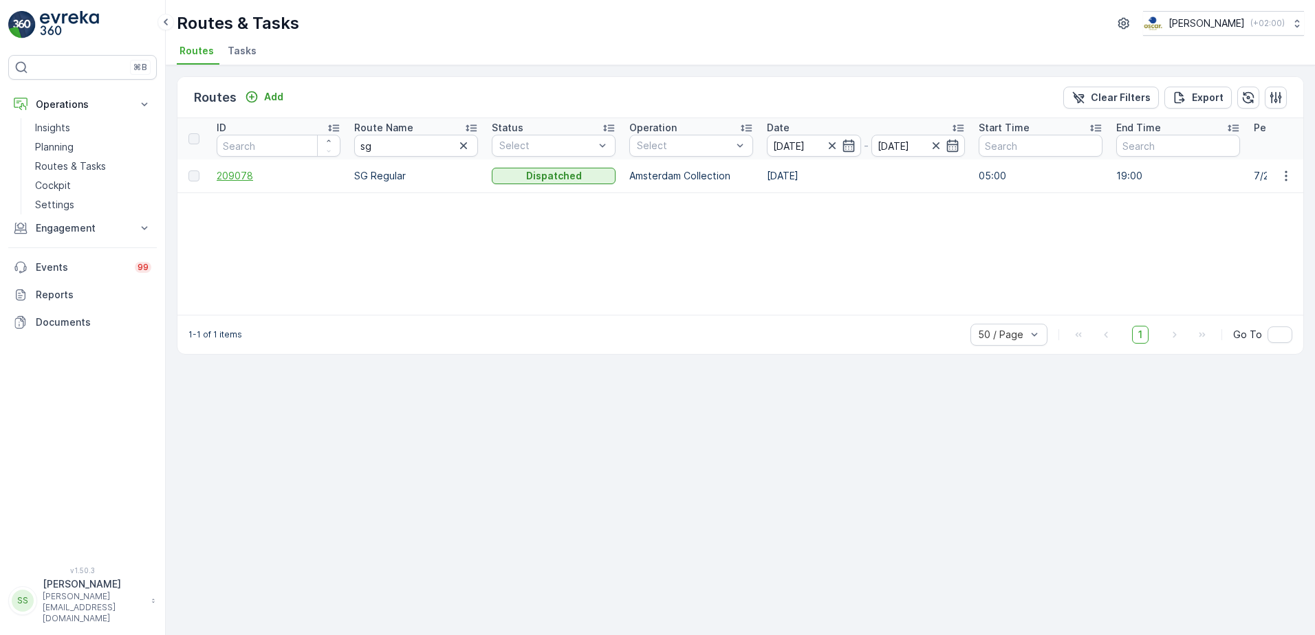
click at [238, 175] on span "209078" at bounding box center [279, 176] width 124 height 14
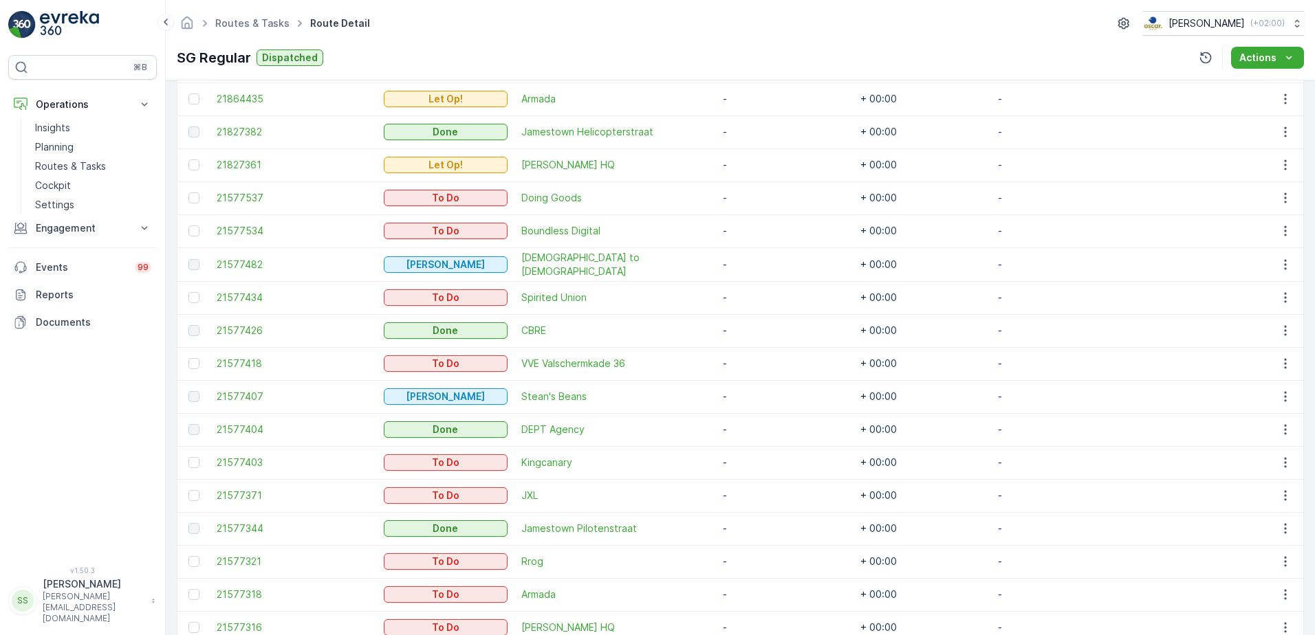
scroll to position [511, 0]
